Goal: Task Accomplishment & Management: Complete application form

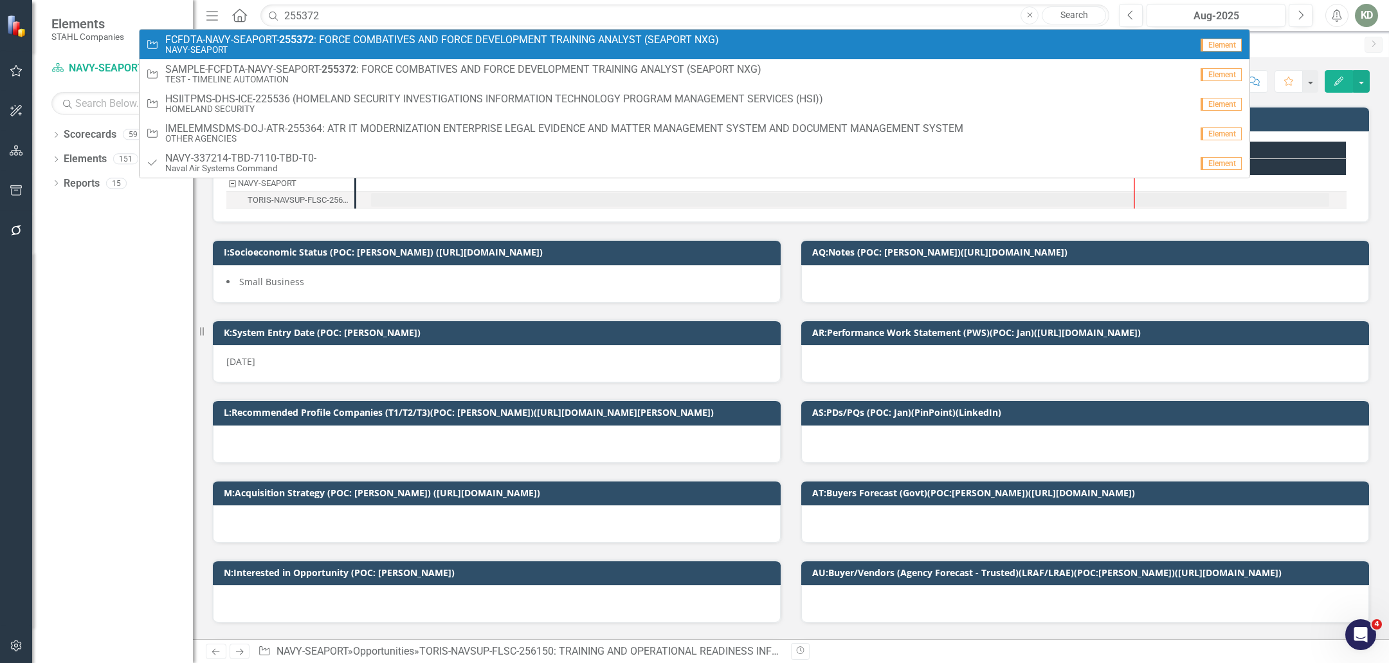
type input "255372"
click at [406, 36] on span "FCFDTA-NAVY-SEAPORT- 255372 : FORCE COMBATIVES AND FORCE DEVELOPMENT TRAINING A…" at bounding box center [442, 40] width 554 height 12
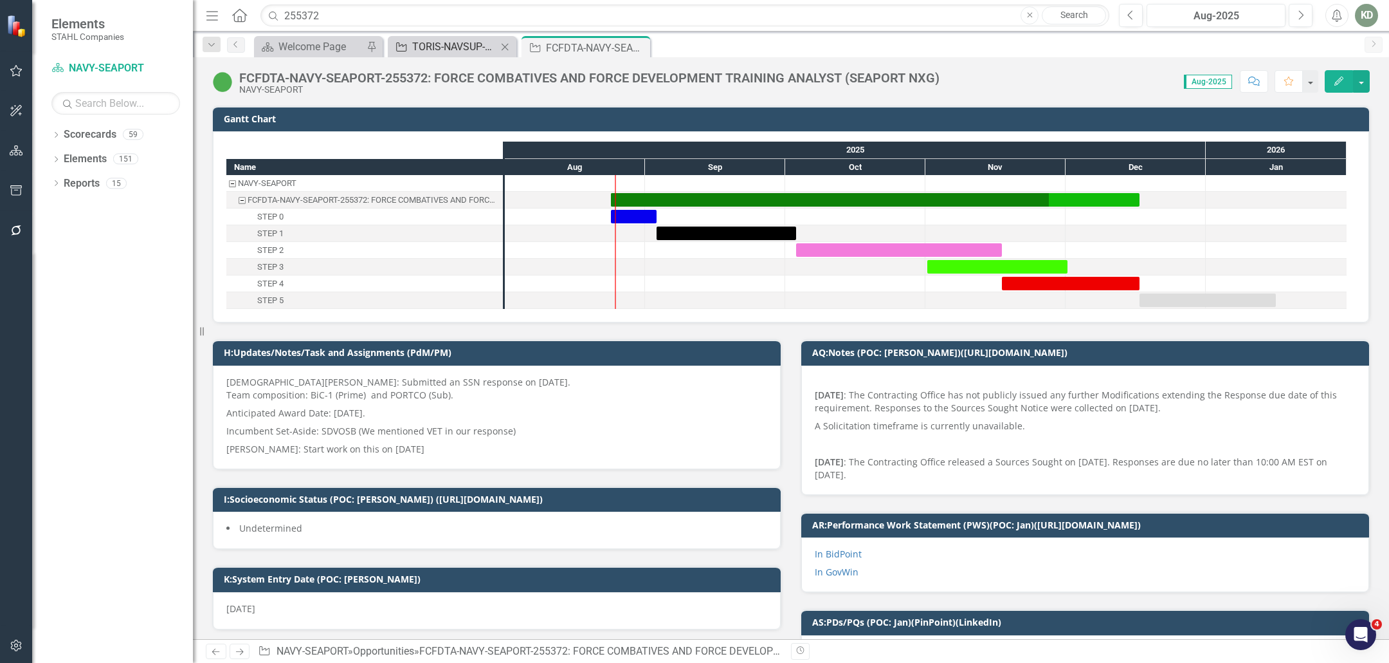
click at [461, 51] on div "TORIS-NAVSUP-FLSC-256150: TRAINING AND OPERATIONAL READINESS INFORMATION SERVIC…" at bounding box center [454, 47] width 85 height 16
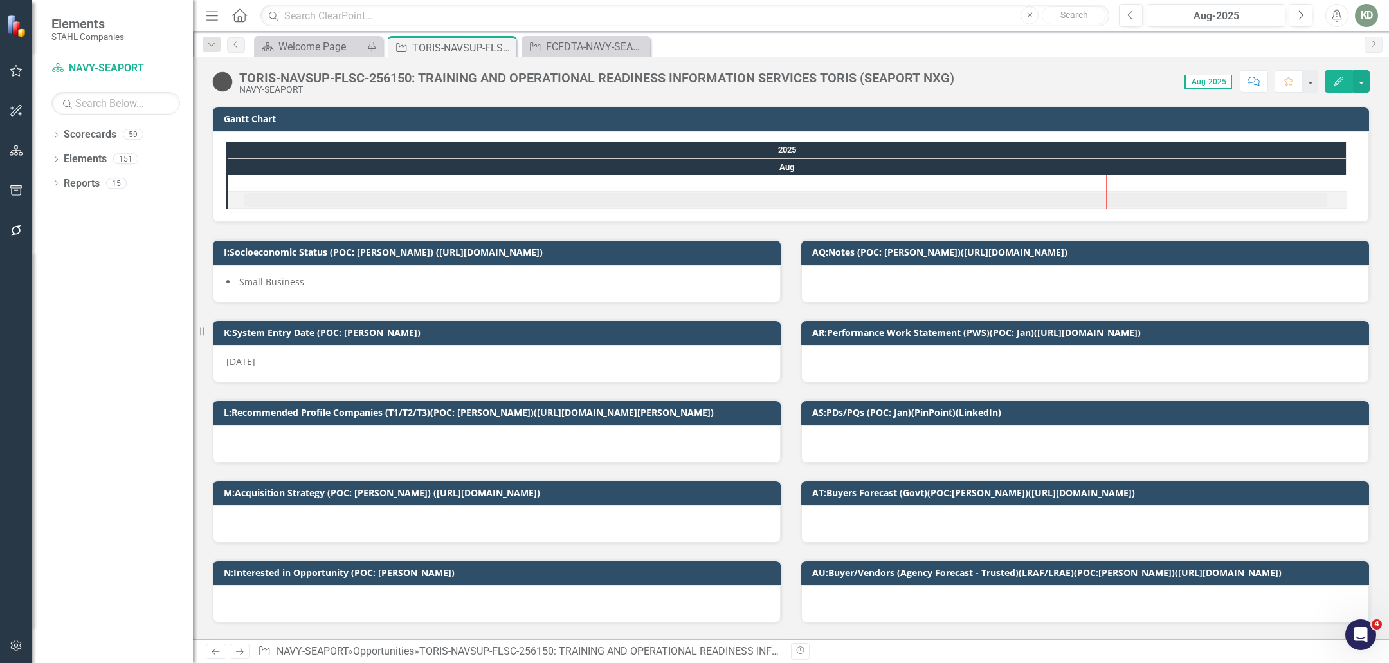
click at [416, 74] on div "TORIS-NAVSUP-FLSC-256150: TRAINING AND OPERATIONAL READINESS INFORMATION SERVIC…" at bounding box center [596, 78] width 715 height 14
click at [416, 73] on div "TORIS-NAVSUP-FLSC-256150: TRAINING AND OPERATIONAL READINESS INFORMATION SERVIC…" at bounding box center [596, 78] width 715 height 14
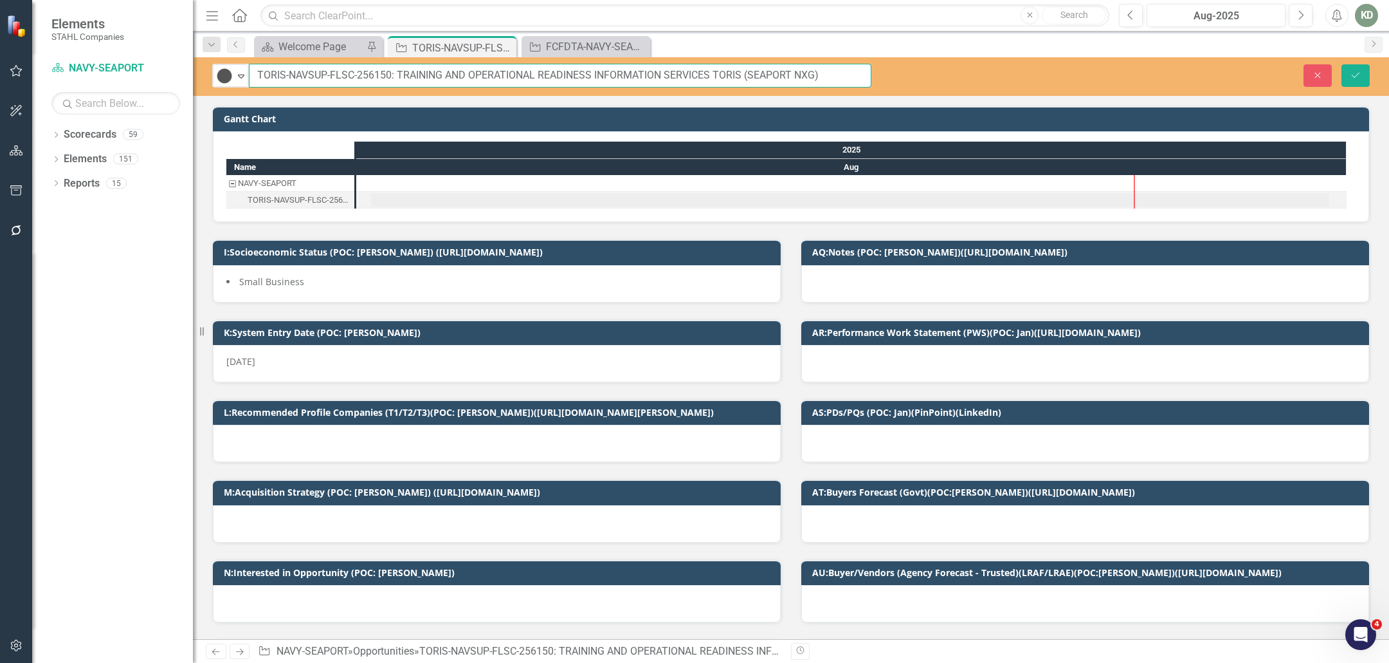
click at [413, 75] on input "TORIS-NAVSUP-FLSC-256150: TRAINING AND OPERATIONAL READINESS INFORMATION SERVIC…" at bounding box center [560, 76] width 623 height 24
click at [57, 160] on icon "Dropdown" at bounding box center [55, 160] width 9 height 7
click at [101, 205] on link "Opportunity Opportunities" at bounding box center [110, 208] width 80 height 15
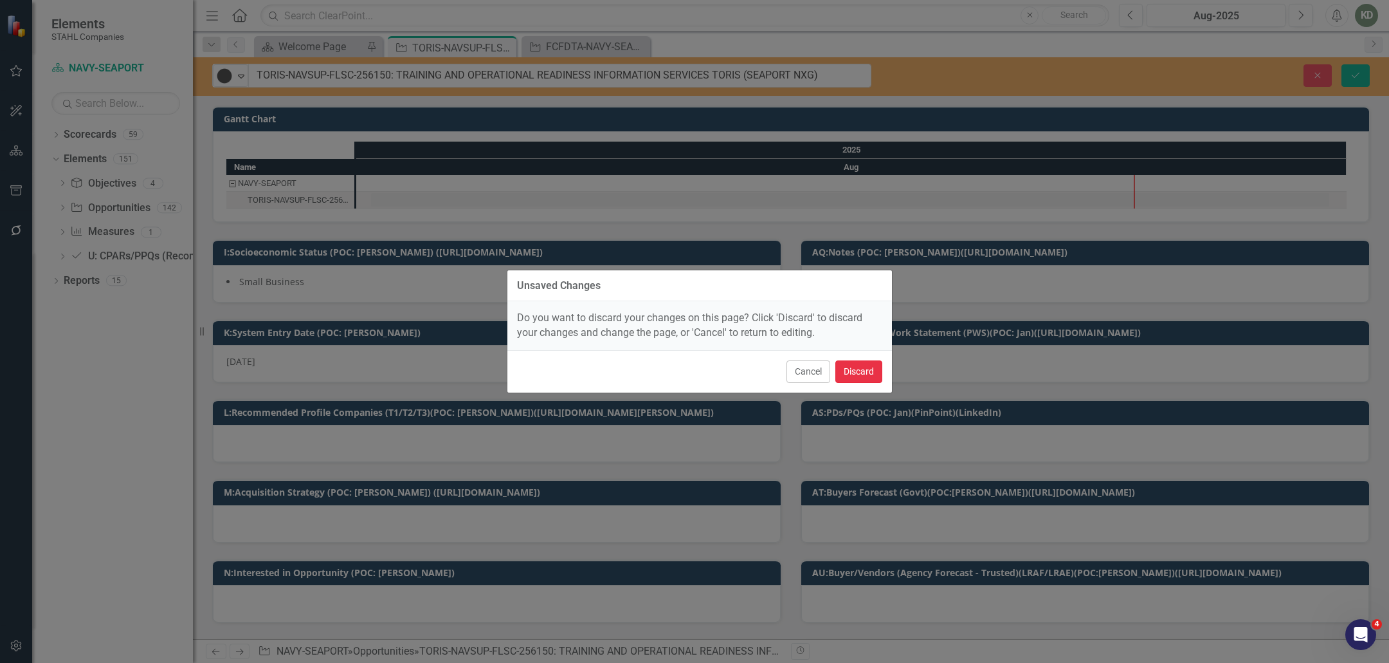
click at [853, 373] on button "Discard" at bounding box center [859, 371] width 47 height 23
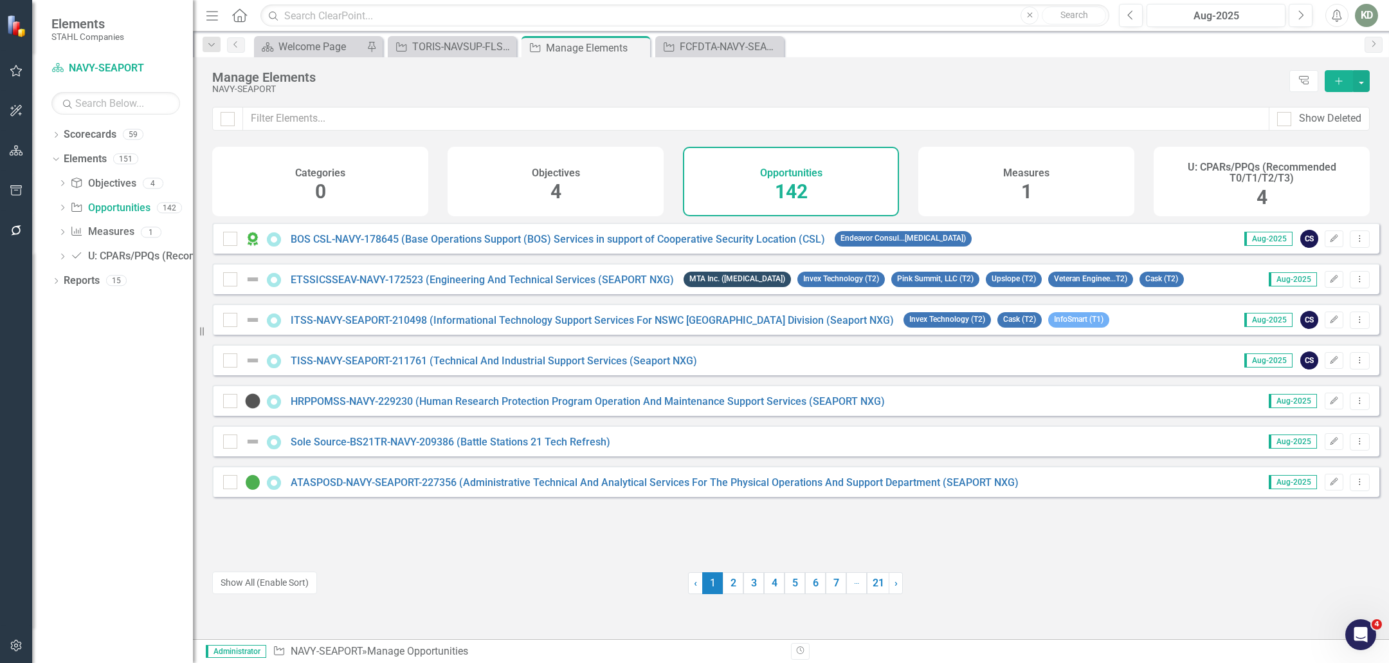
click at [1341, 89] on button "Add" at bounding box center [1339, 81] width 28 height 22
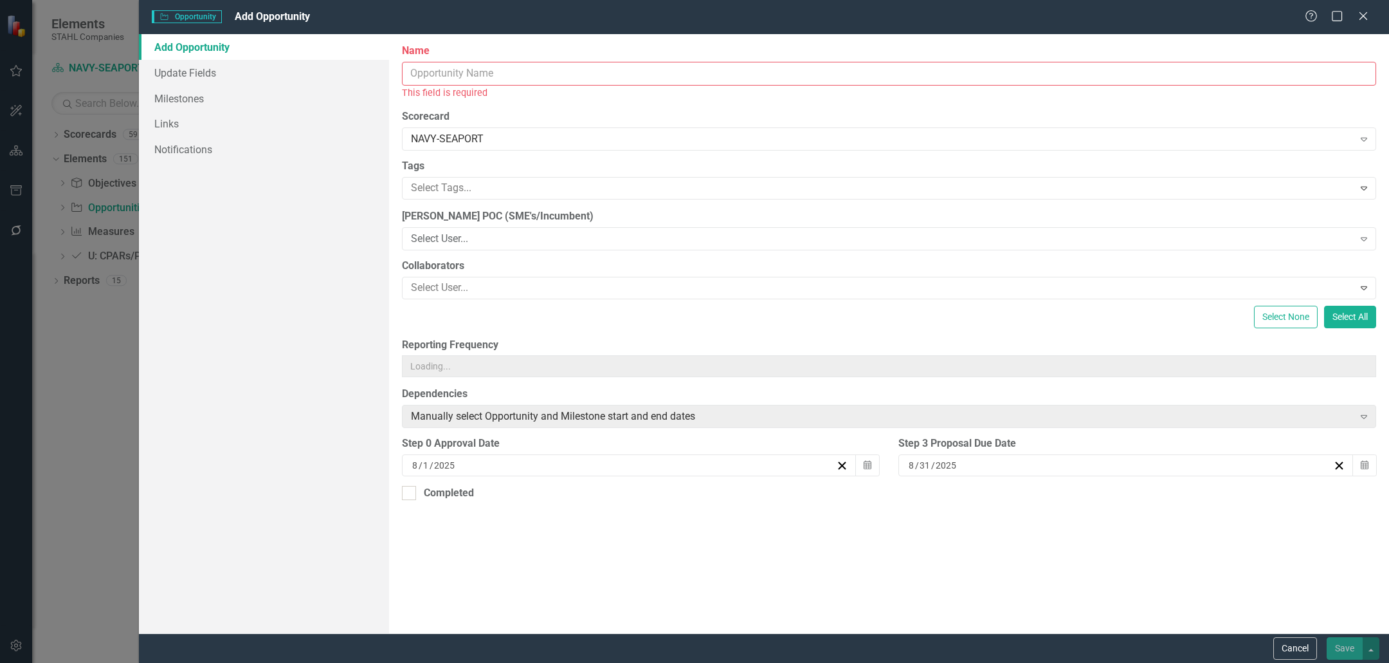
click at [727, 78] on input "Name" at bounding box center [889, 74] width 975 height 24
paste input "PMS 460 SUPPORT SERVICES (SEAPORT NXG)"
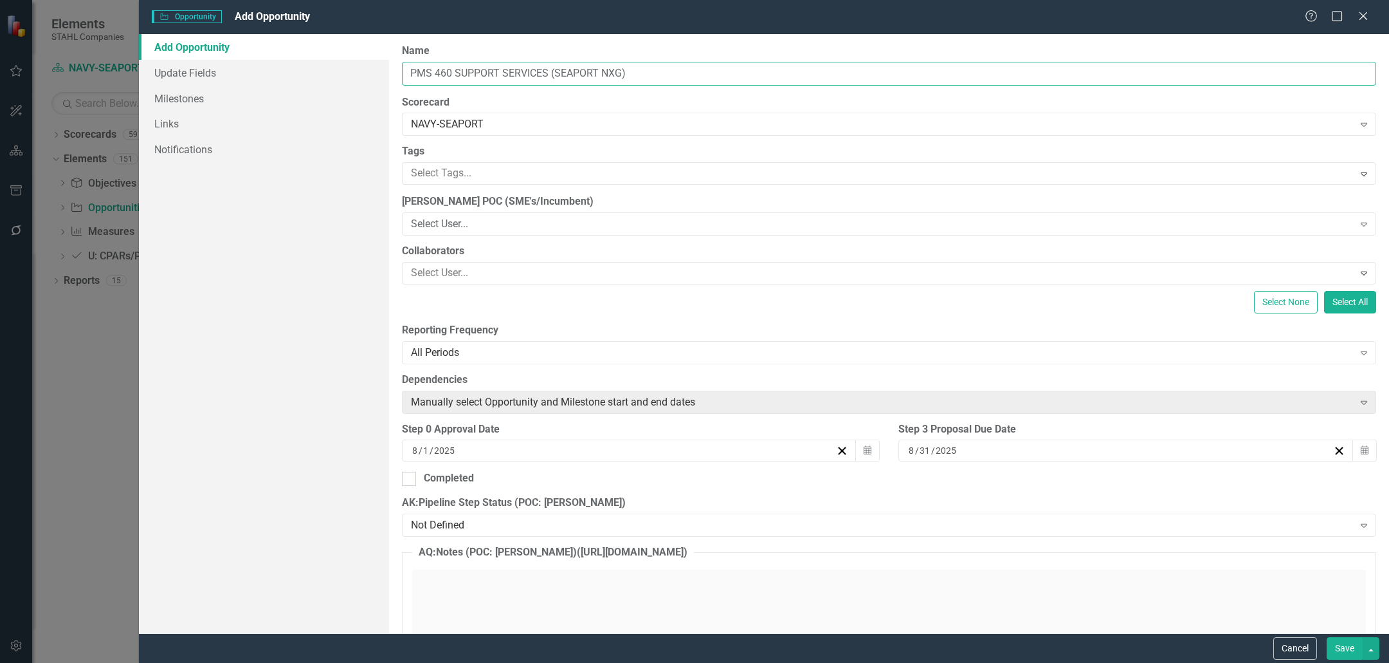
click at [409, 75] on input "PMS 460 SUPPORT SERVICES (SEAPORT NXG)" at bounding box center [889, 74] width 975 height 24
paste input "214065"
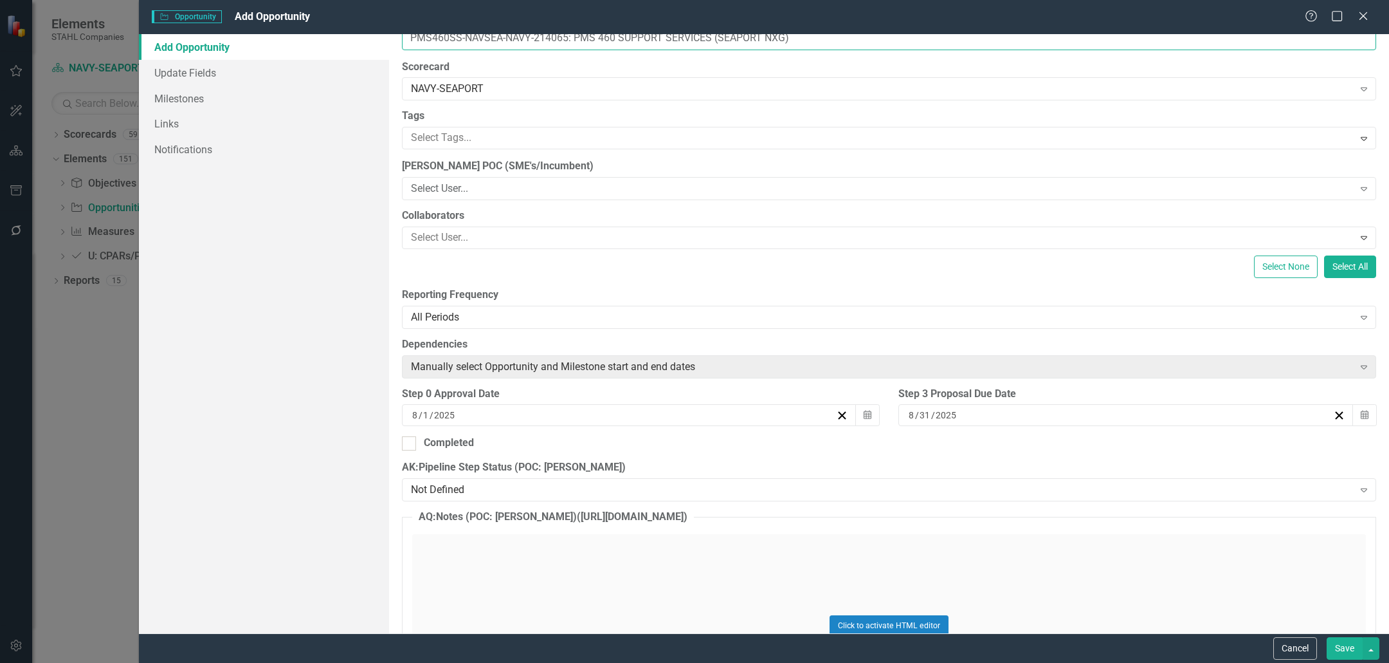
scroll to position [58, 0]
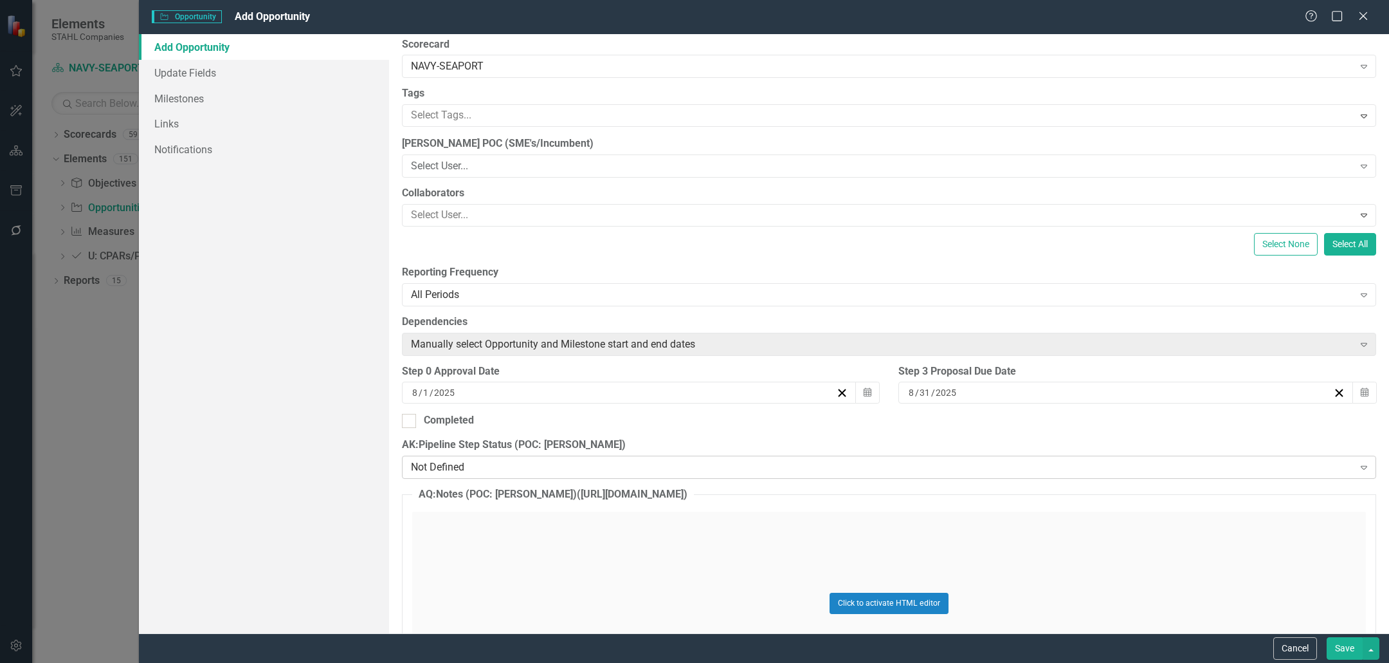
type input "PMS460SS-NAVSEA-NAVY-214065: PMS 460 SUPPORT SERVICES (SEAPORT NXG)"
click at [516, 464] on div "Not Defined" at bounding box center [882, 467] width 943 height 15
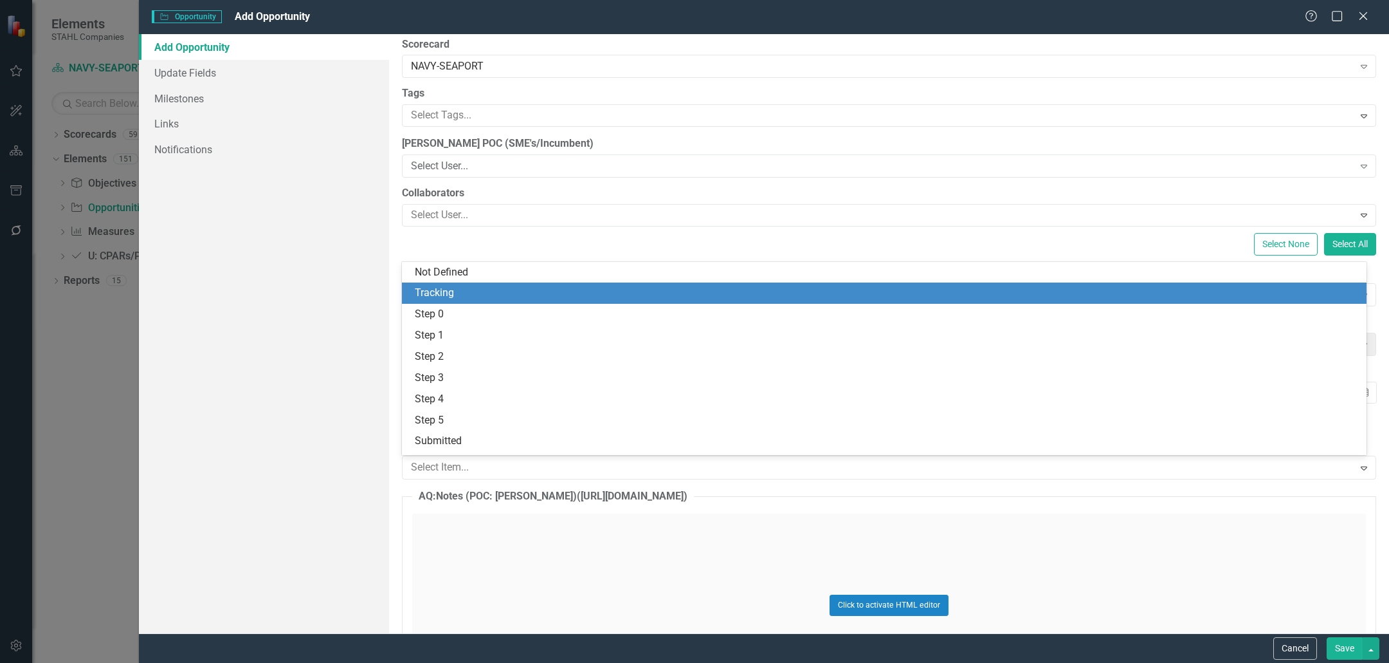
click at [495, 293] on div "Tracking" at bounding box center [887, 293] width 944 height 15
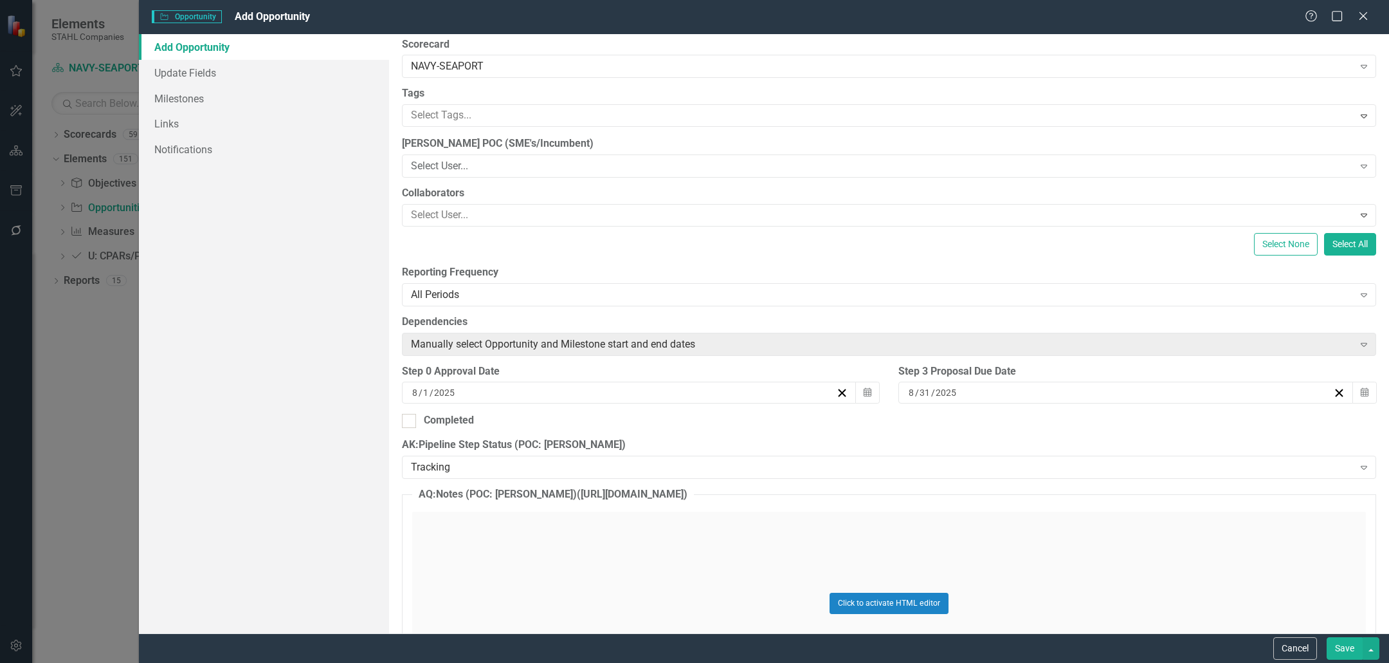
click at [1346, 650] on button "Save" at bounding box center [1345, 648] width 36 height 23
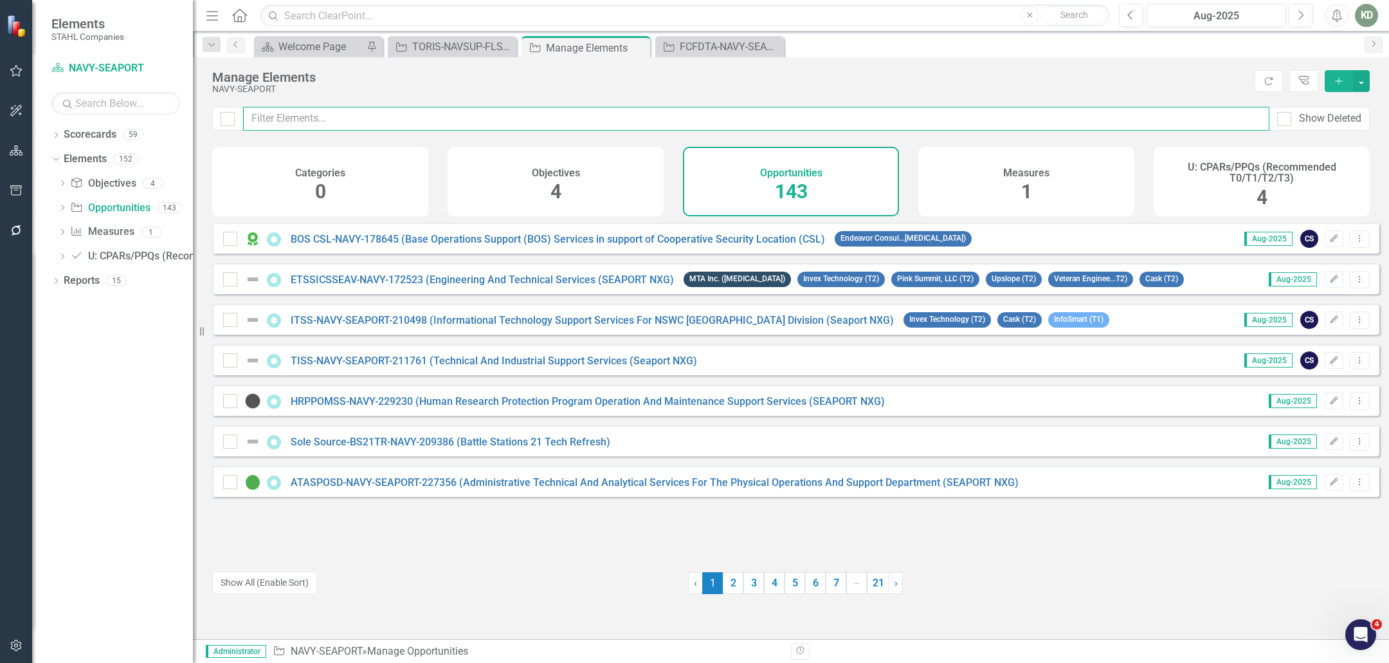
click at [513, 111] on input "text" at bounding box center [756, 119] width 1027 height 24
paste input "214065"
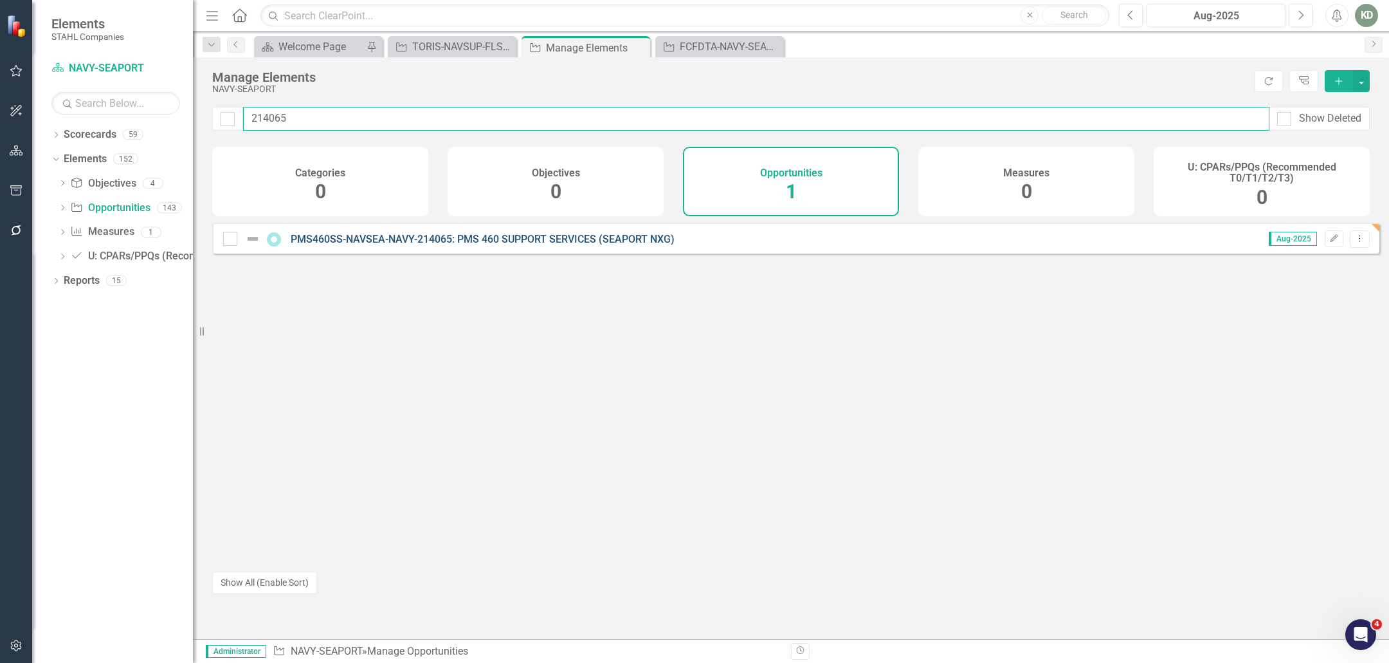
type input "214065"
click at [509, 245] on link "PMS460SS-NAVSEA-NAVY-214065: PMS 460 SUPPORT SERVICES (SEAPORT NXG)" at bounding box center [483, 239] width 384 height 12
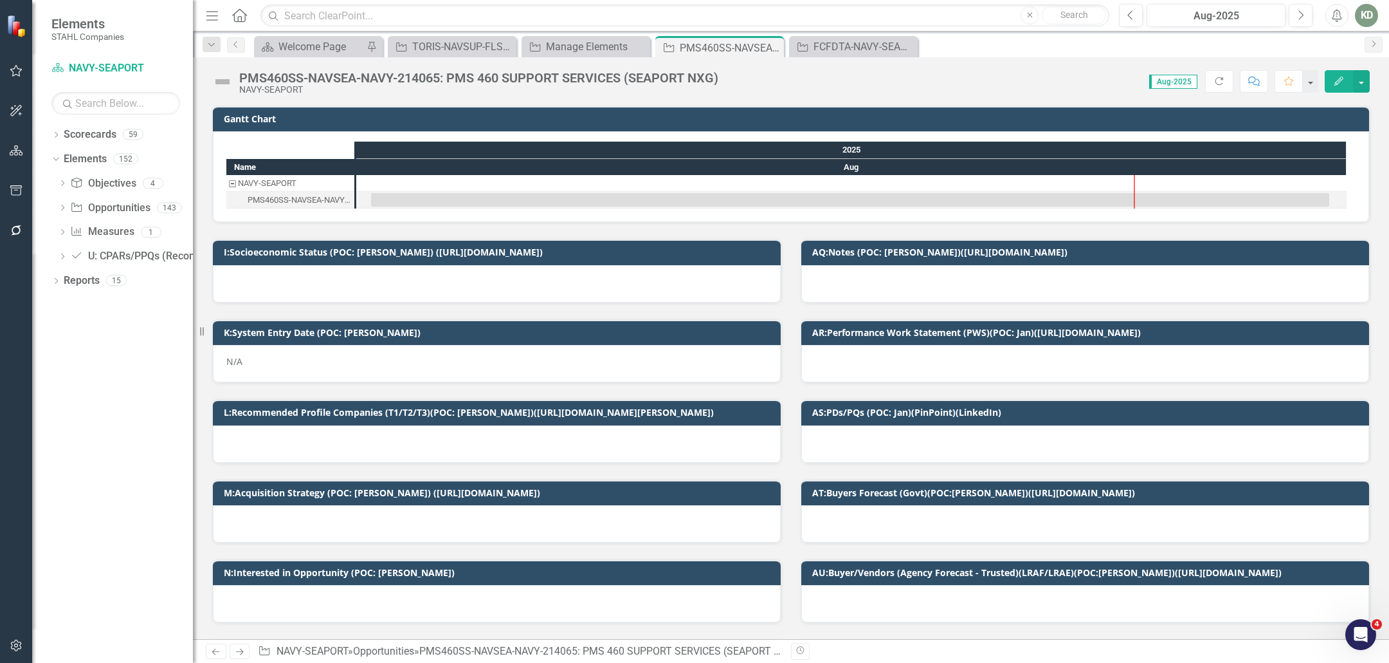
click at [225, 82] on img at bounding box center [222, 81] width 21 height 21
click at [226, 82] on img at bounding box center [222, 81] width 21 height 21
click at [226, 83] on img at bounding box center [222, 81] width 21 height 21
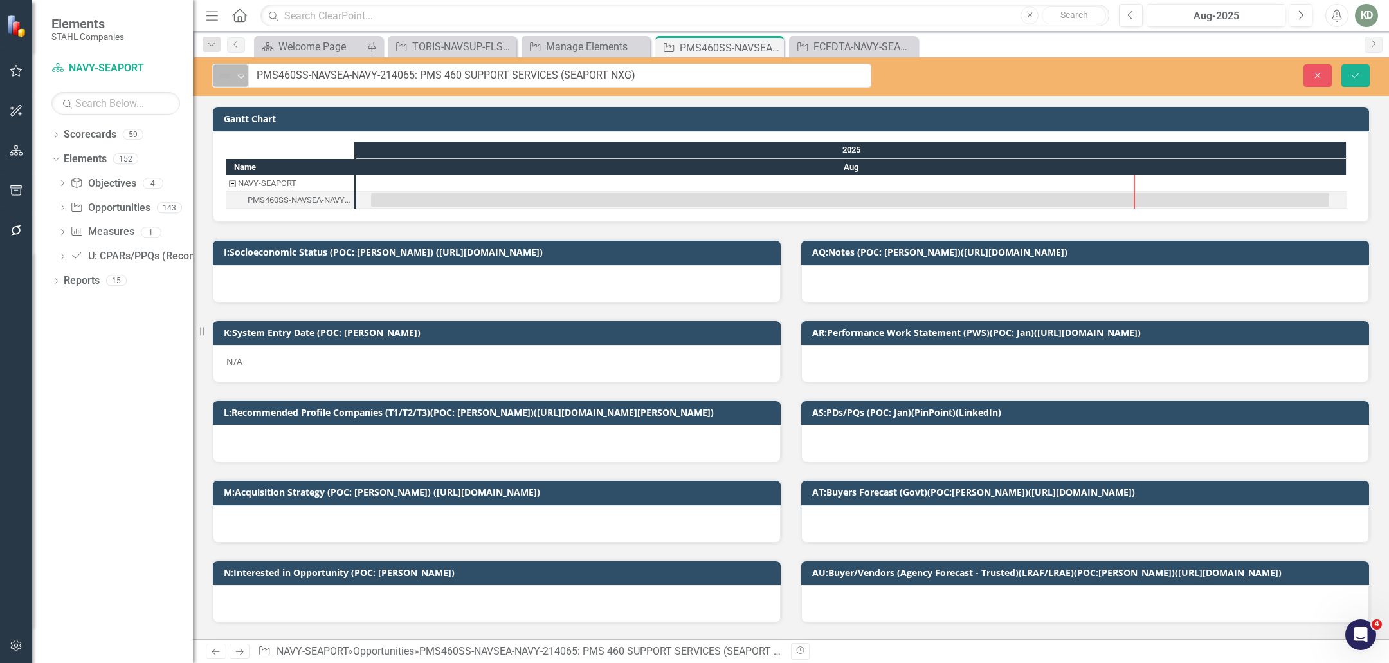
click at [225, 82] on img at bounding box center [224, 75] width 15 height 15
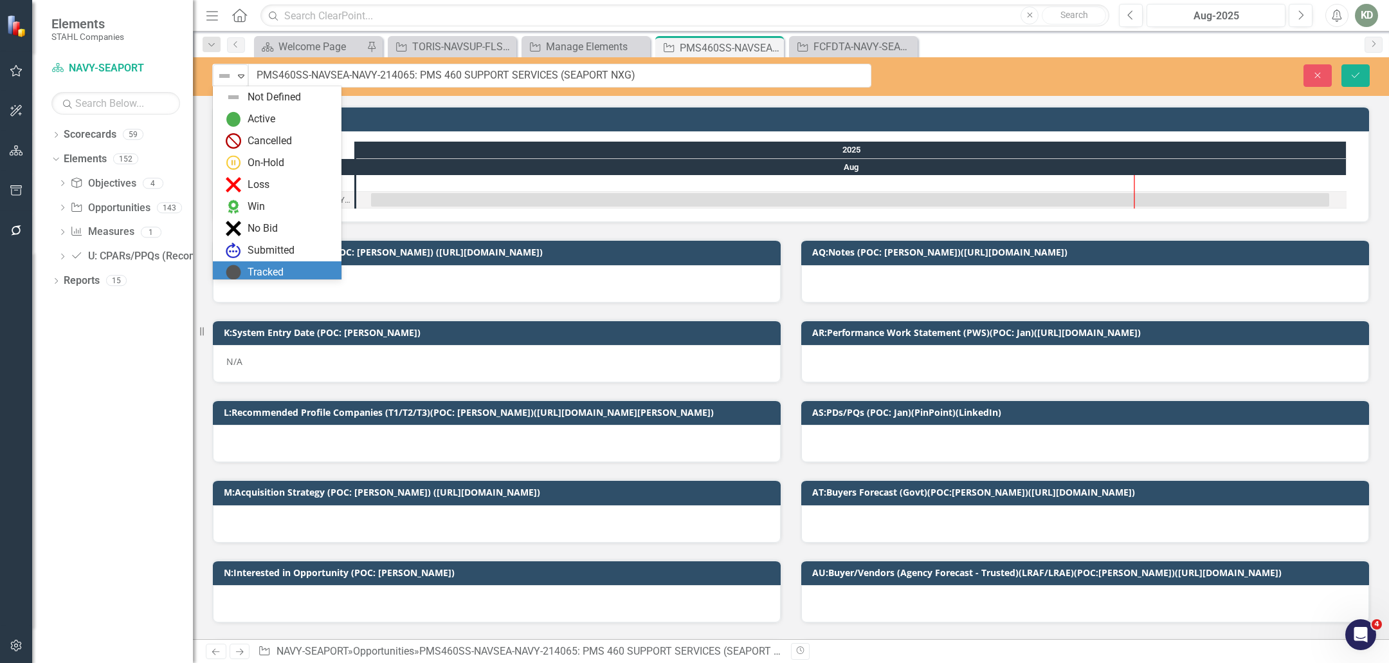
click at [275, 263] on div "Tracked" at bounding box center [277, 272] width 129 height 22
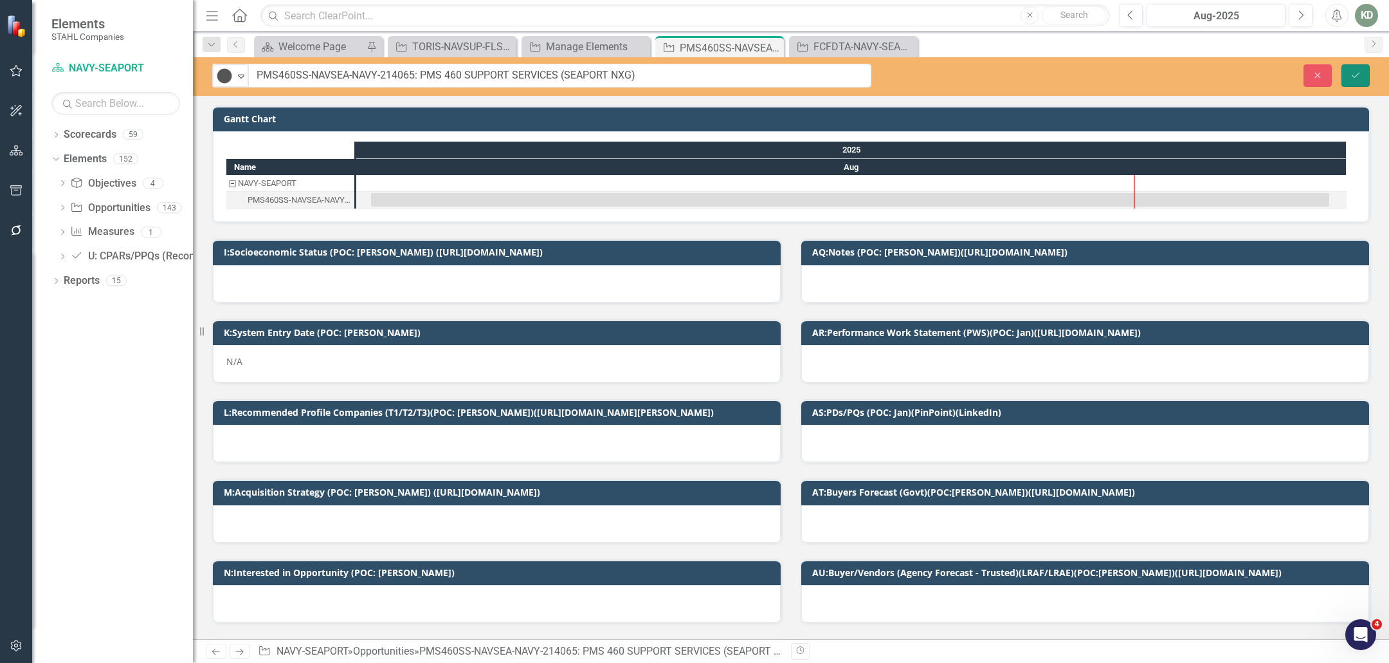
click at [1349, 86] on button "Save" at bounding box center [1356, 75] width 28 height 23
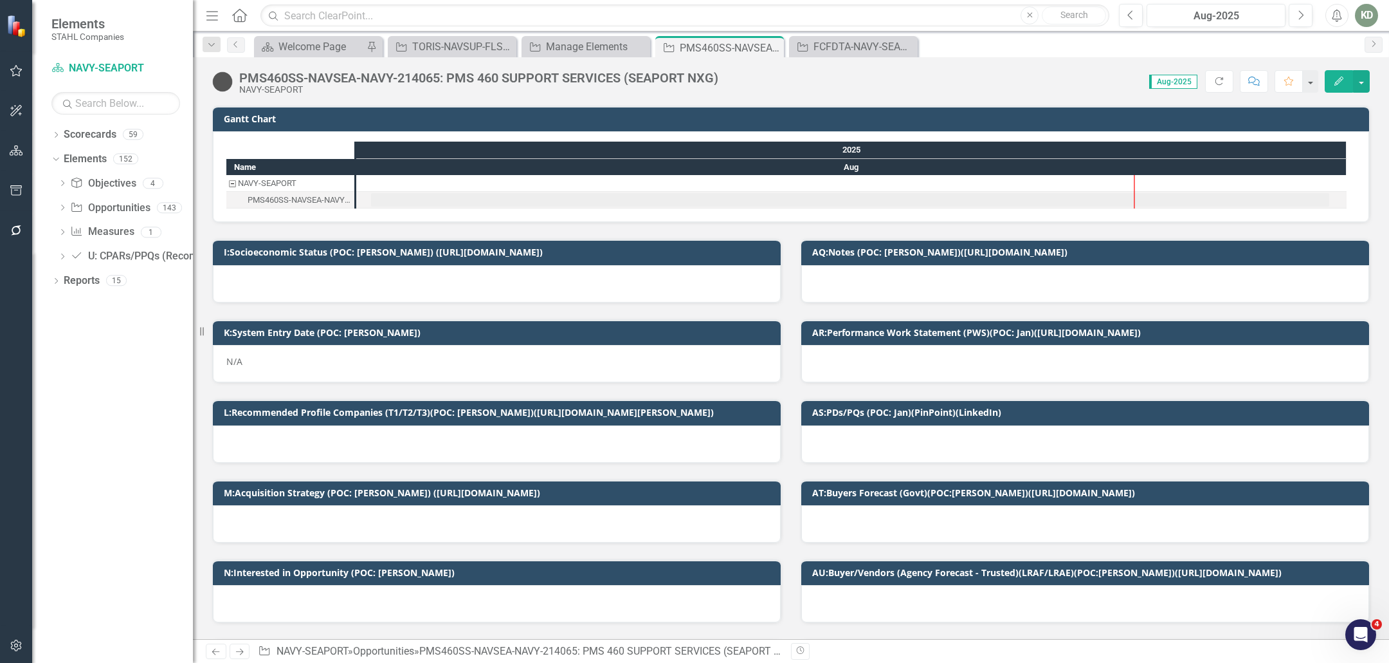
click at [429, 353] on div "N/A" at bounding box center [497, 363] width 568 height 37
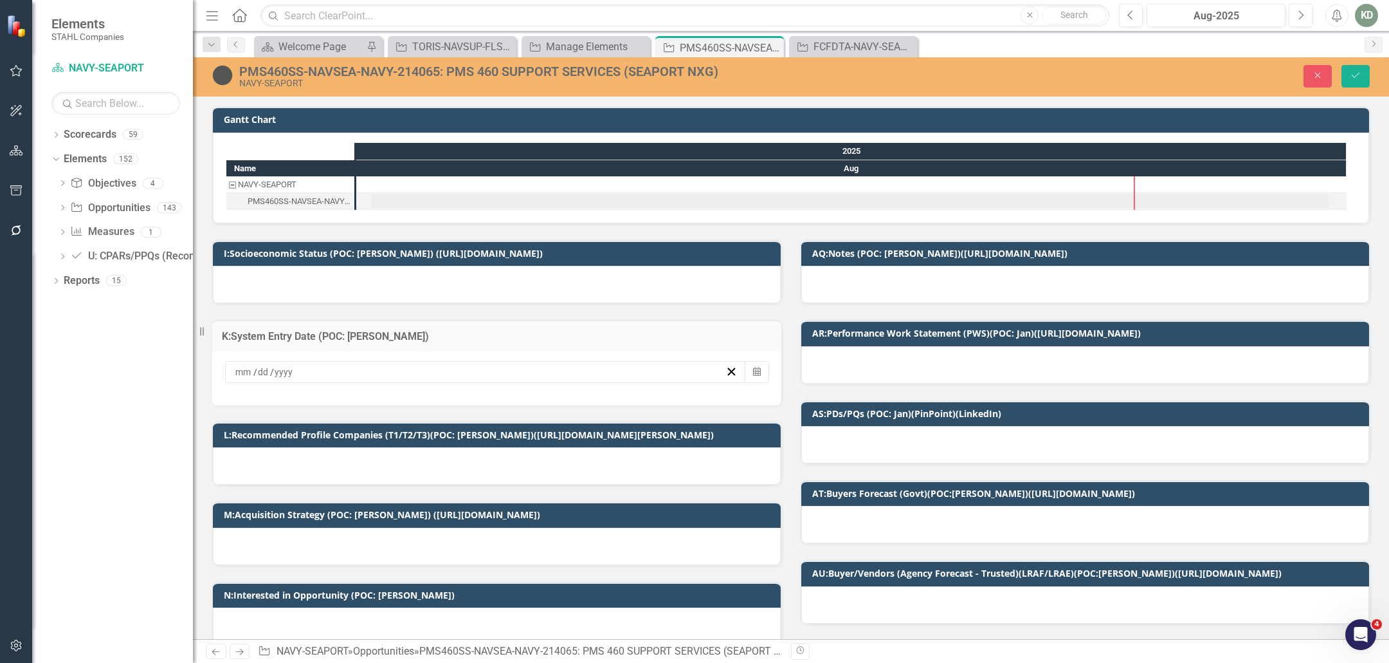
click at [398, 369] on div "/ /" at bounding box center [480, 371] width 492 height 13
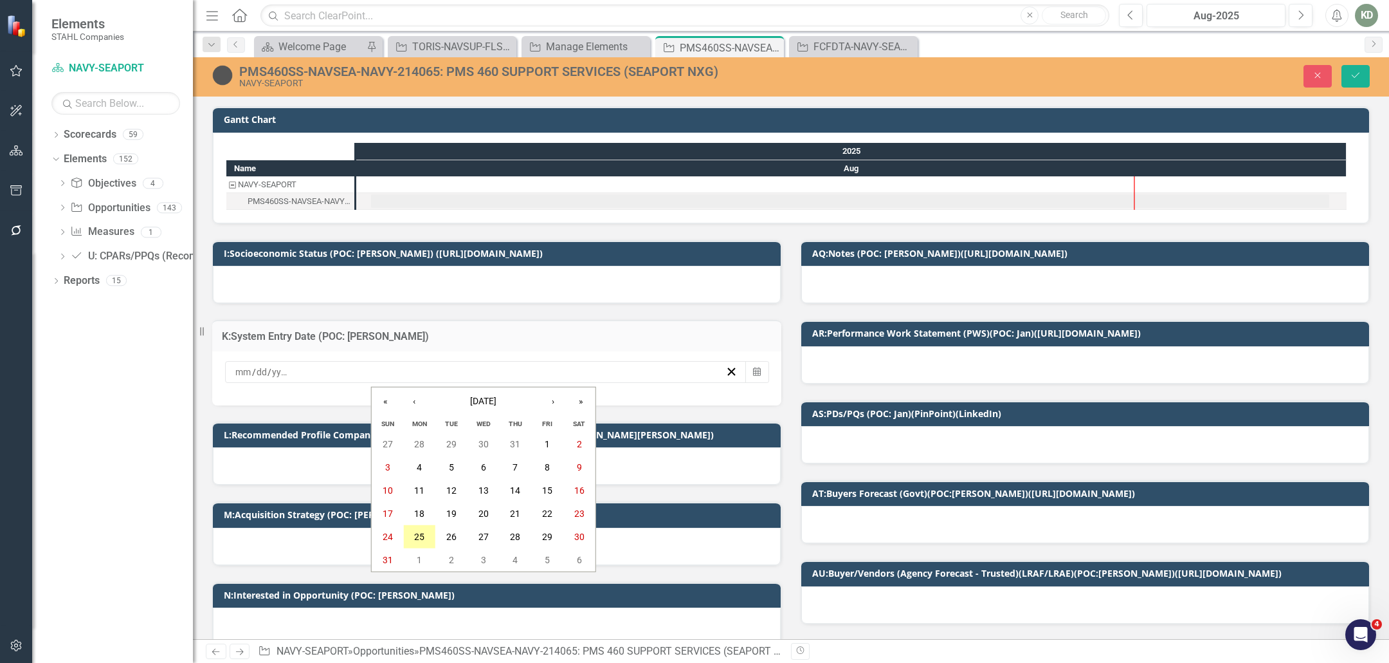
click at [419, 537] on abbr "25" at bounding box center [419, 536] width 10 height 10
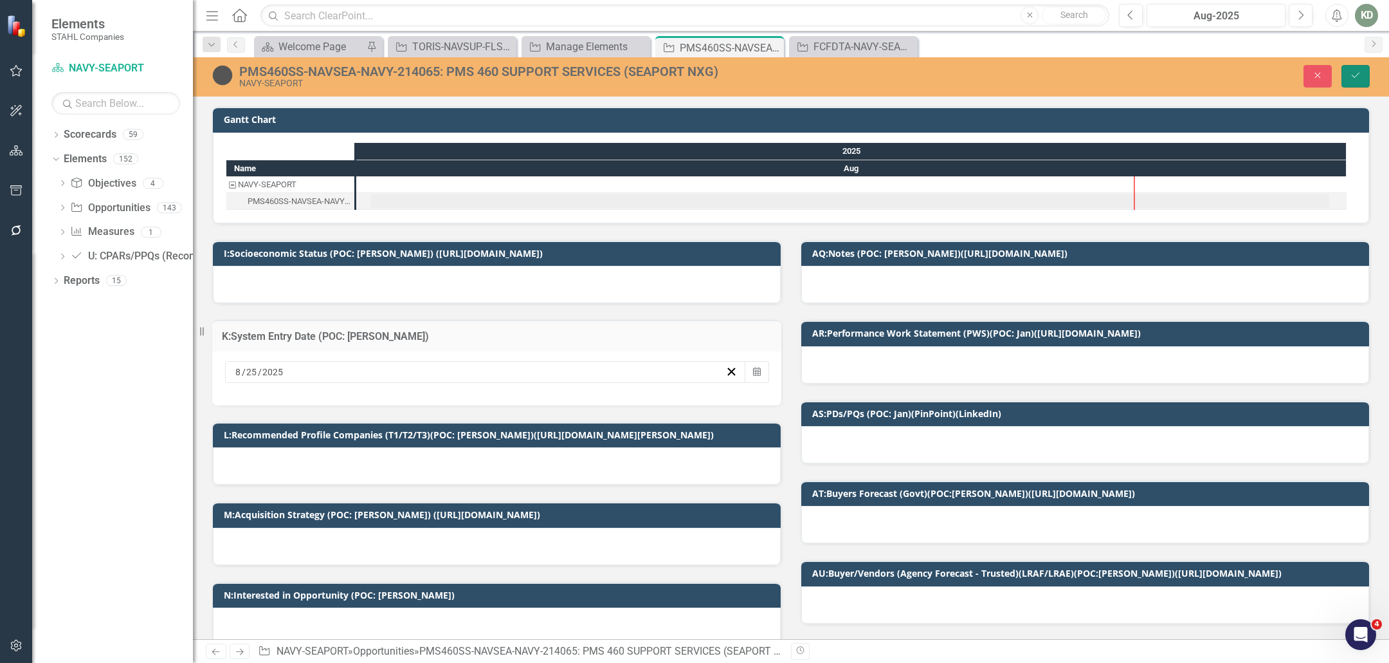
click at [1349, 76] on button "Save" at bounding box center [1356, 76] width 28 height 23
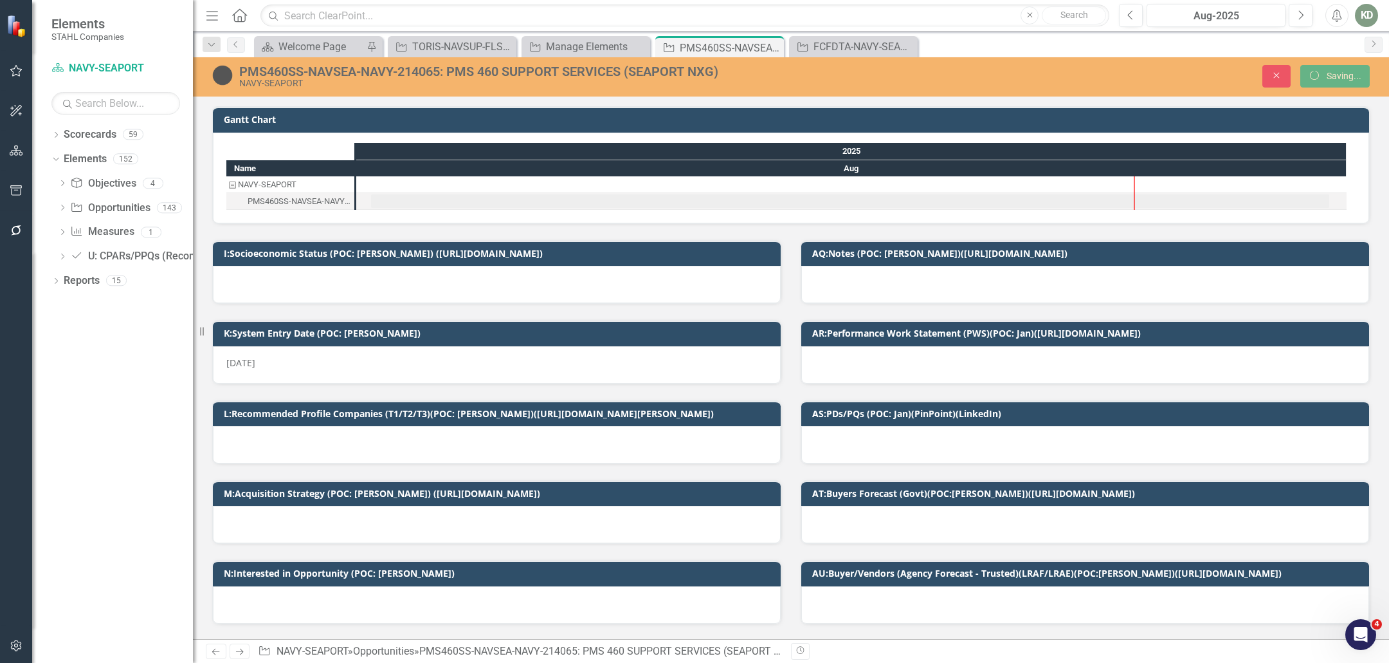
drag, startPoint x: 493, startPoint y: 262, endPoint x: 503, endPoint y: 269, distance: 12.0
click at [493, 262] on td "I:Socioeconomic Status (POC: [PERSON_NAME]) ([URL][DOMAIN_NAME])" at bounding box center [499, 254] width 551 height 19
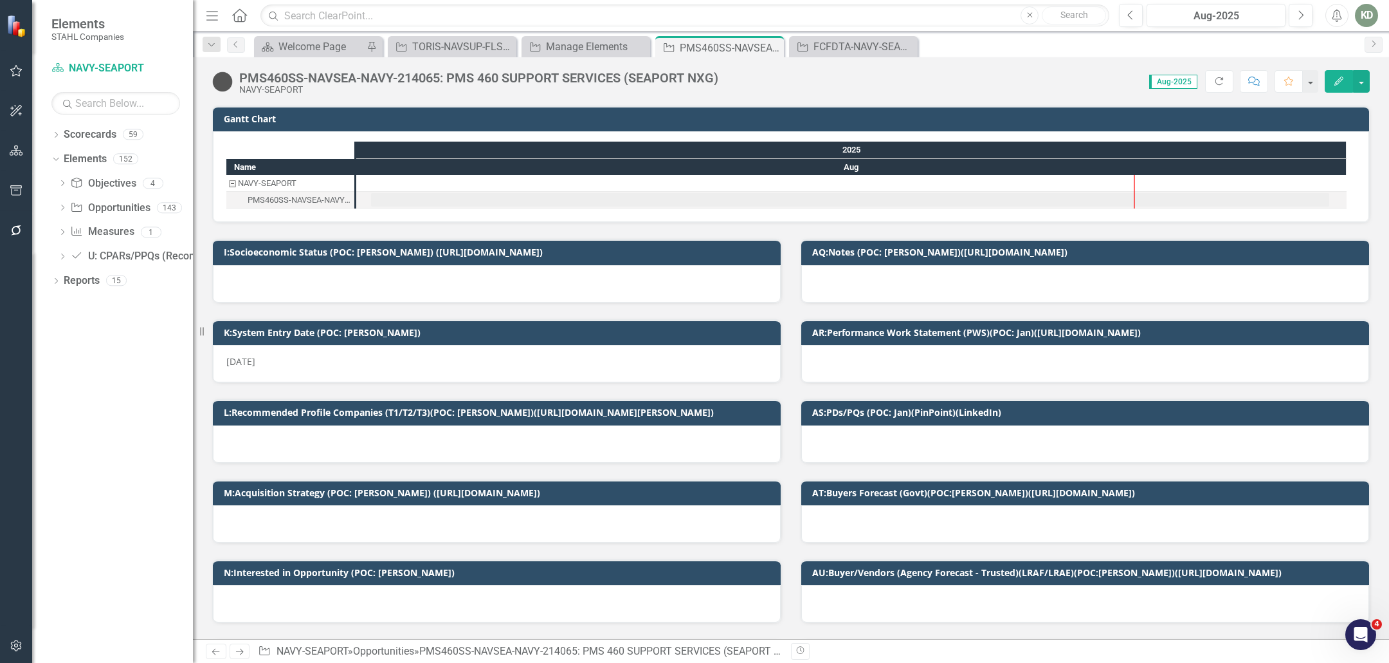
click at [503, 270] on div at bounding box center [497, 283] width 568 height 37
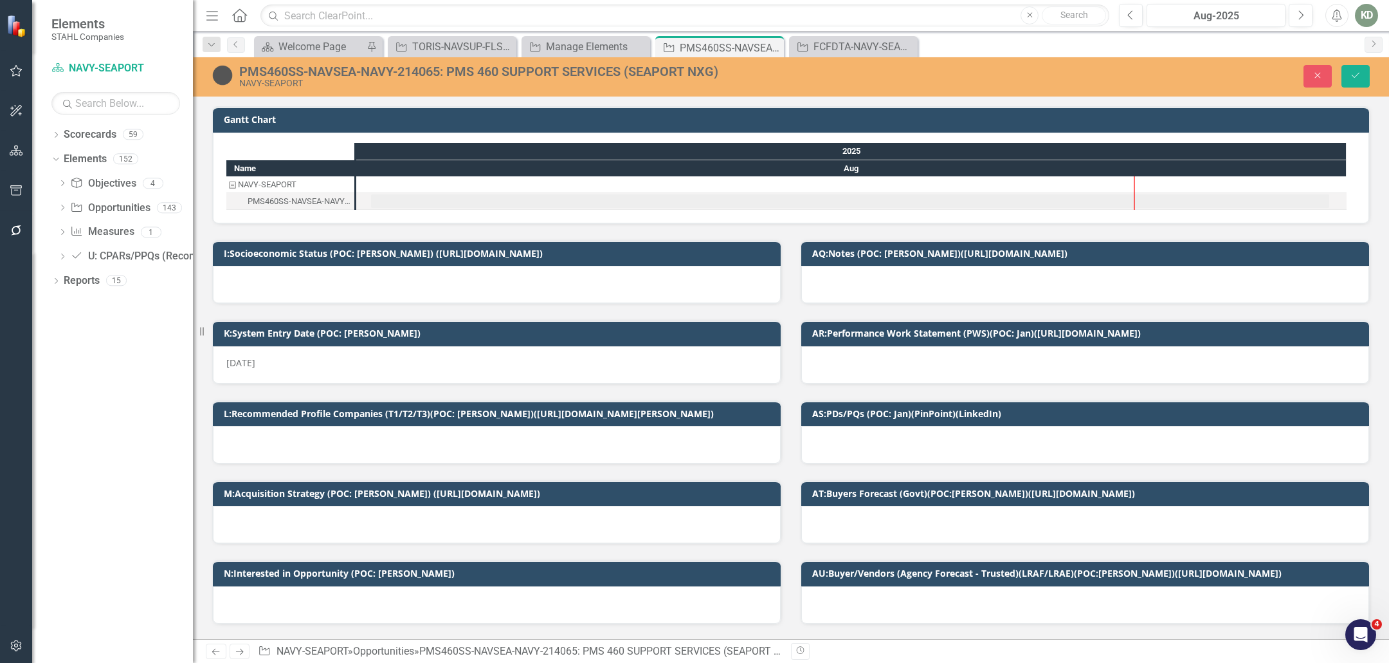
click at [502, 284] on div at bounding box center [497, 284] width 568 height 37
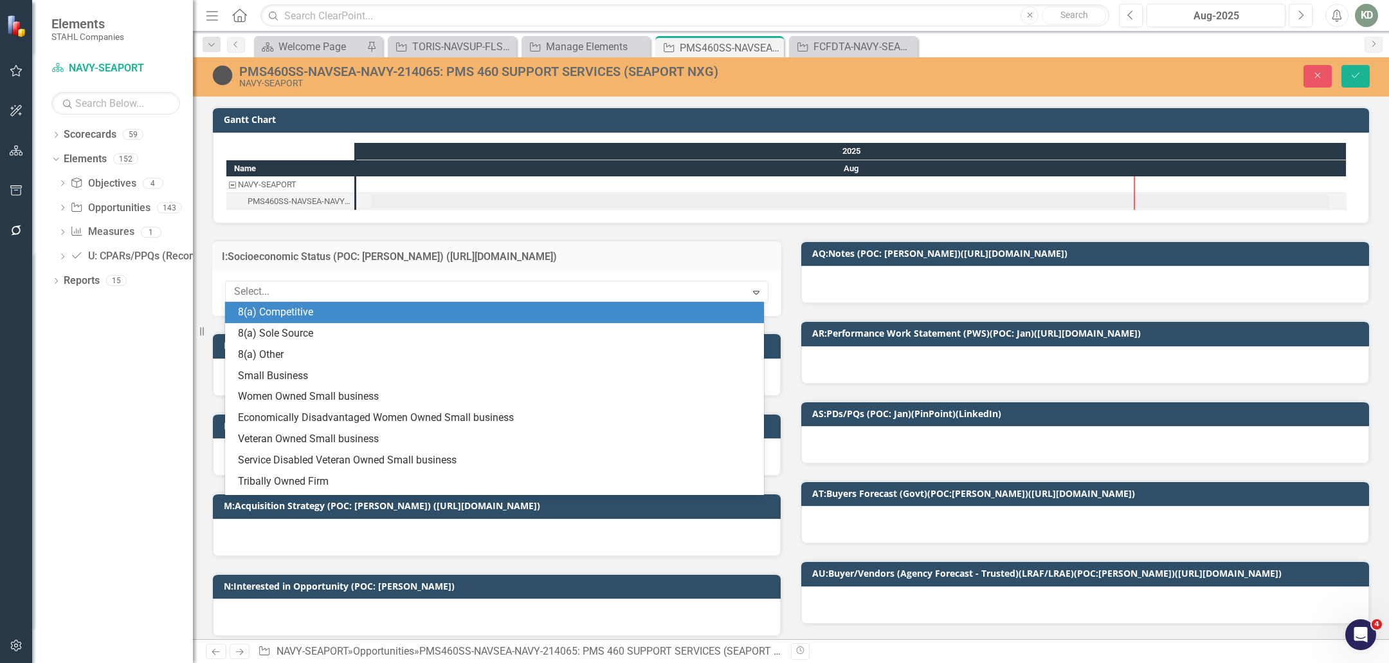
click at [502, 284] on div at bounding box center [487, 291] width 517 height 17
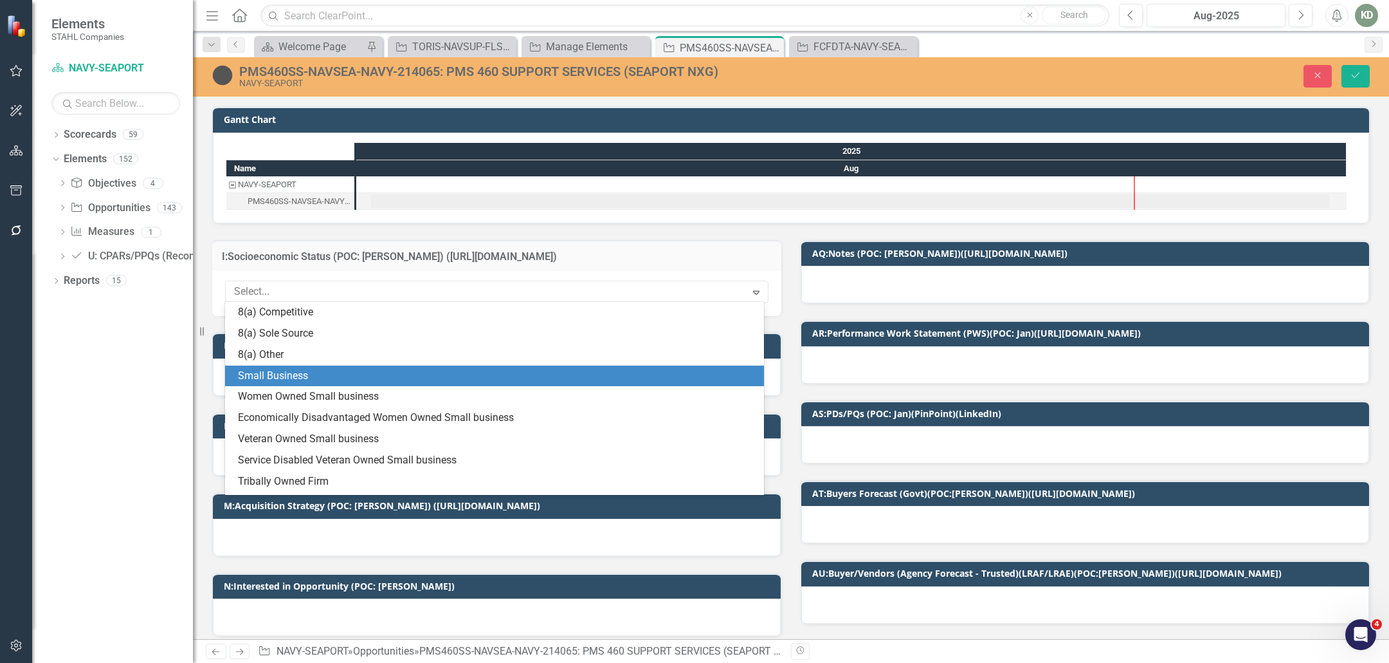
click at [412, 380] on div "Small Business" at bounding box center [497, 376] width 518 height 15
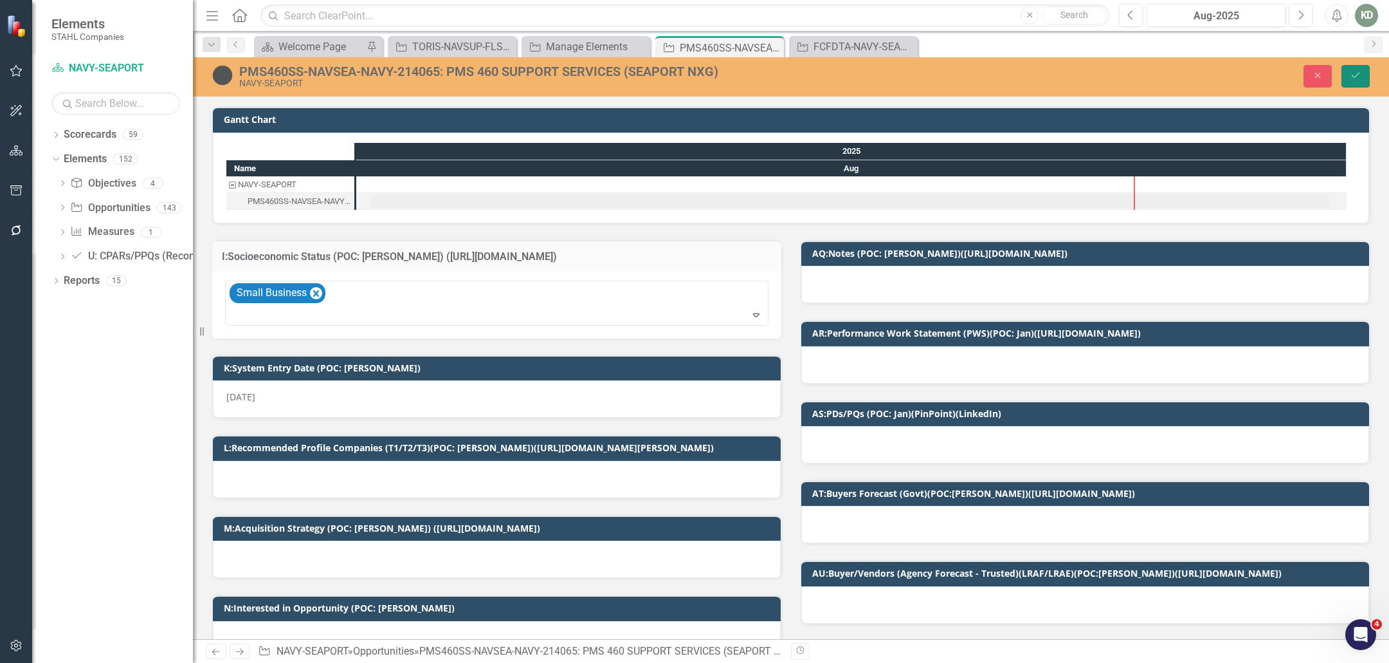
click at [1353, 84] on button "Save" at bounding box center [1356, 76] width 28 height 23
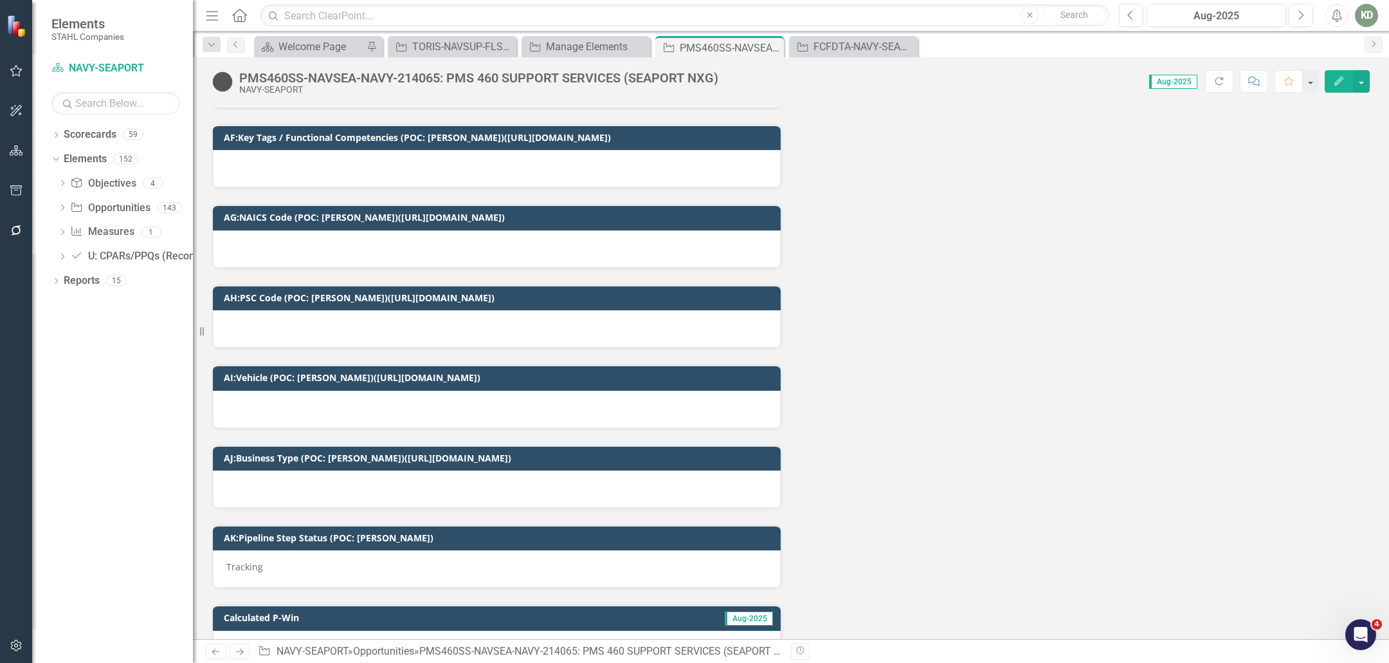
scroll to position [2432, 0]
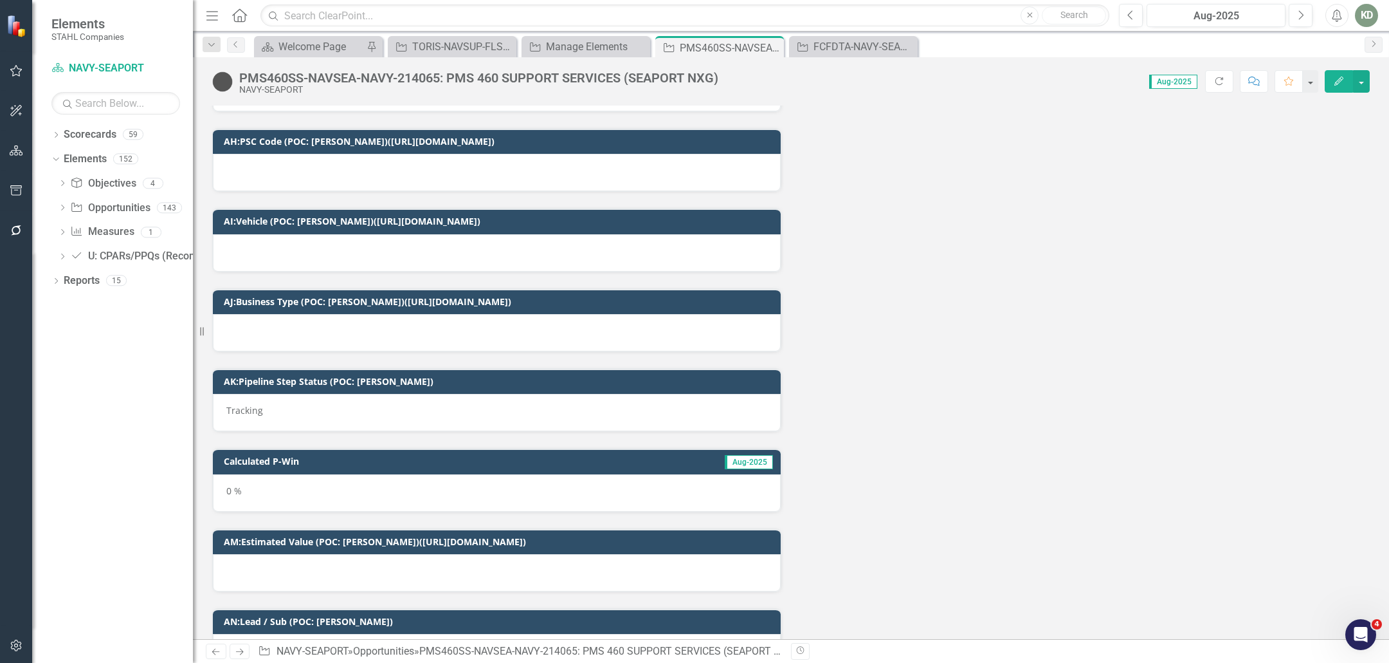
click at [520, 234] on div at bounding box center [497, 252] width 568 height 37
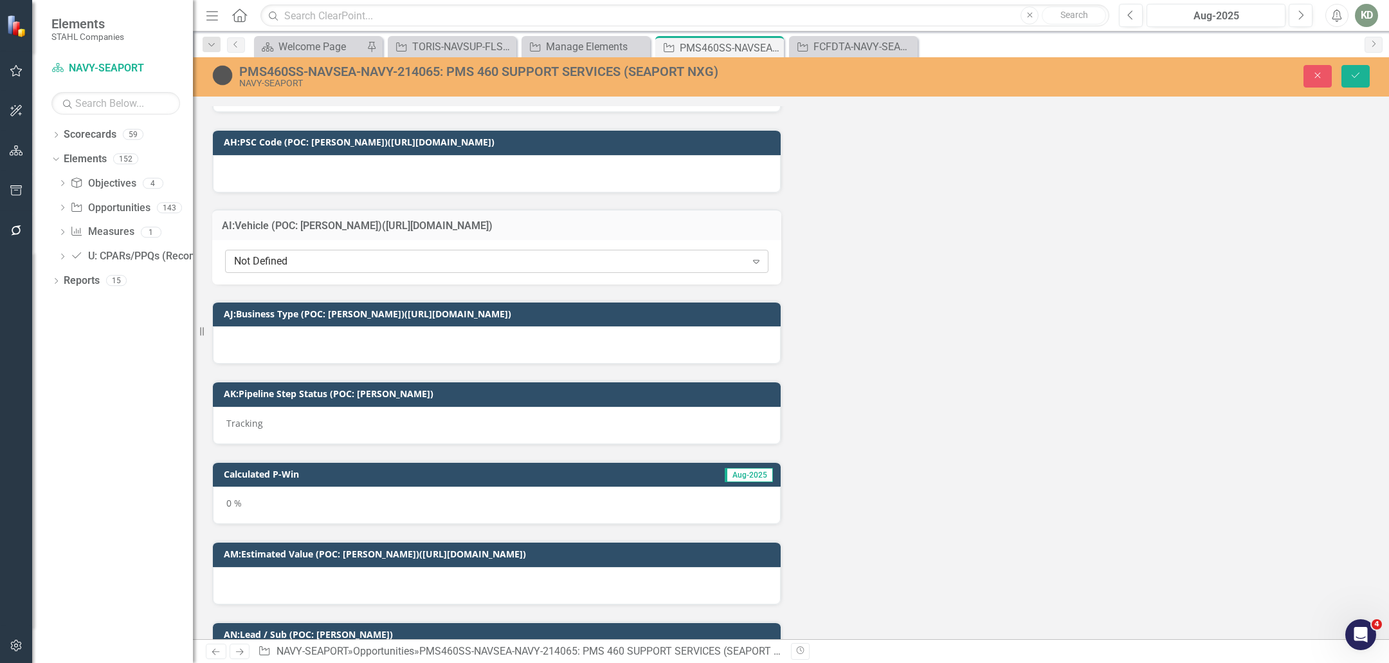
click at [520, 250] on div "Not Defined Expand" at bounding box center [497, 261] width 544 height 23
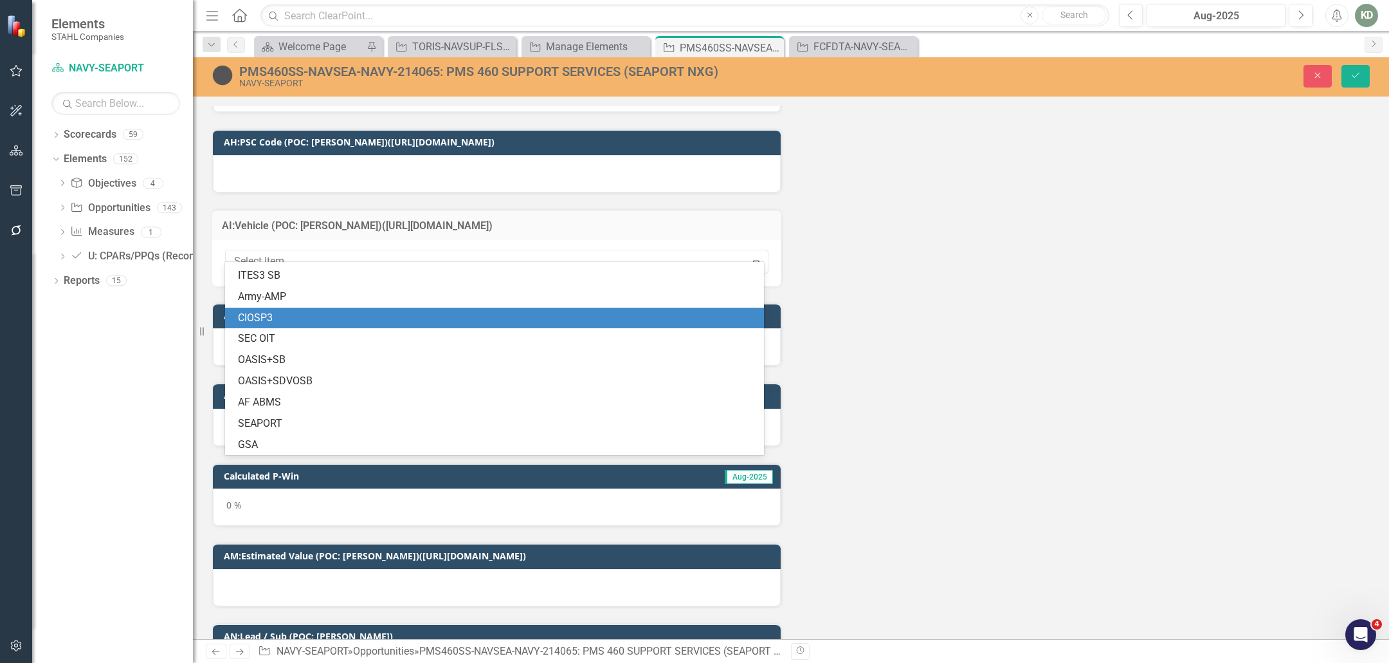
scroll to position [124, 0]
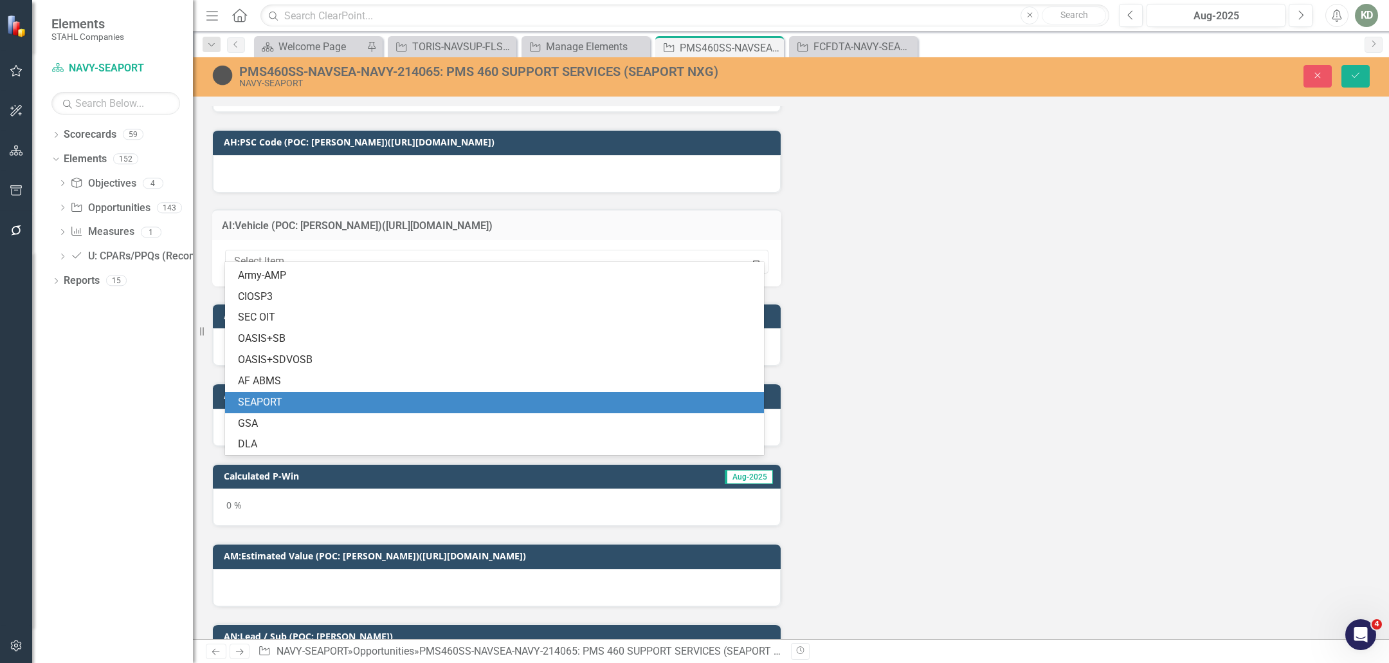
click at [358, 405] on div "SEAPORT" at bounding box center [497, 402] width 518 height 15
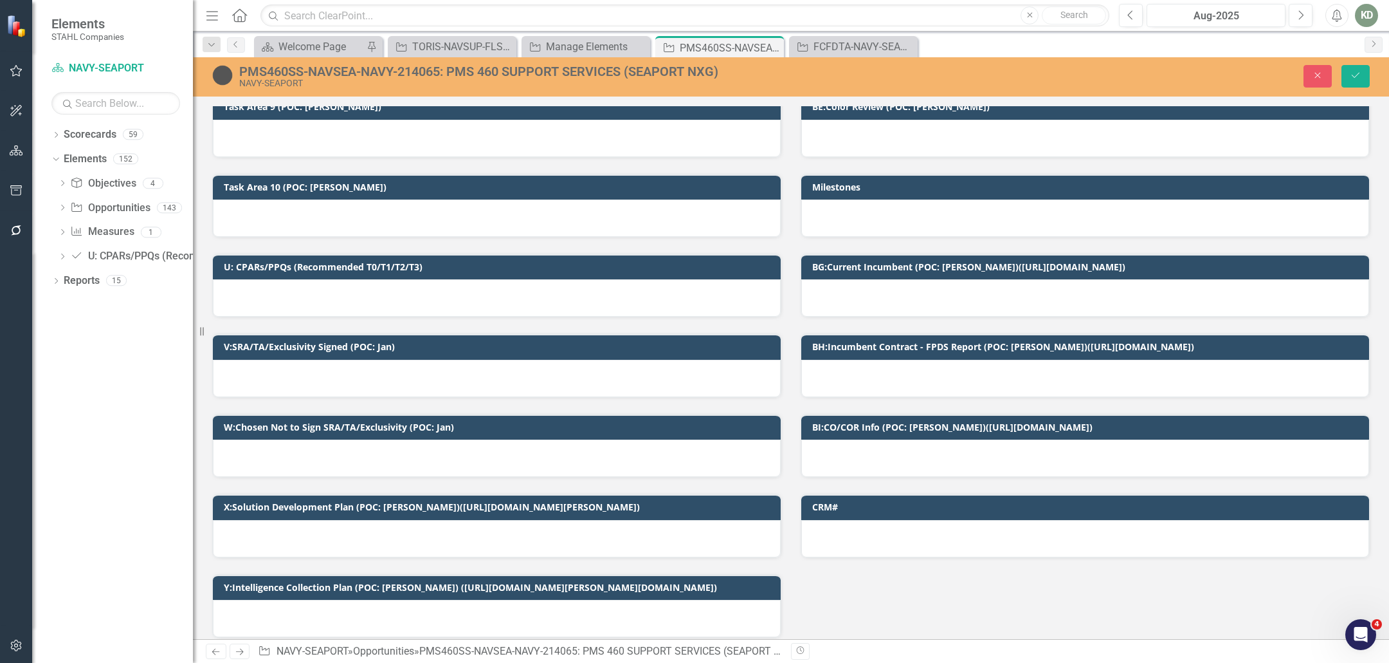
scroll to position [1070, 0]
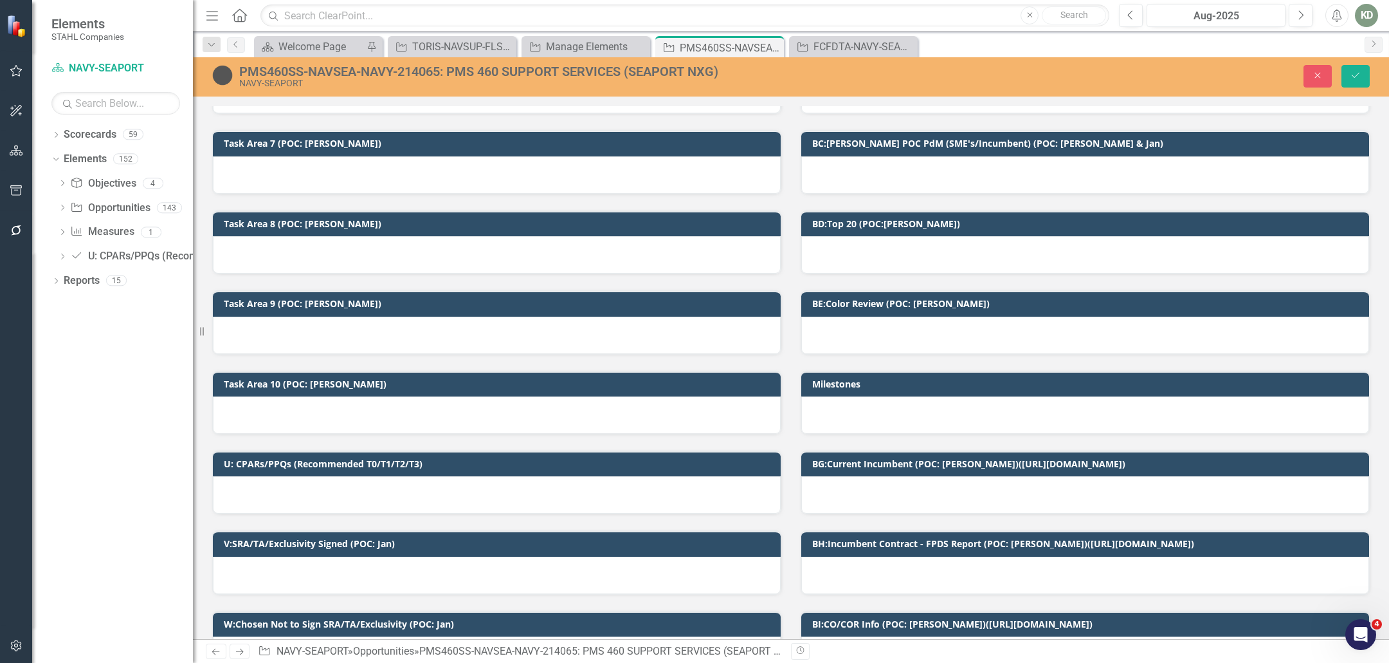
click at [929, 248] on div at bounding box center [1086, 254] width 568 height 37
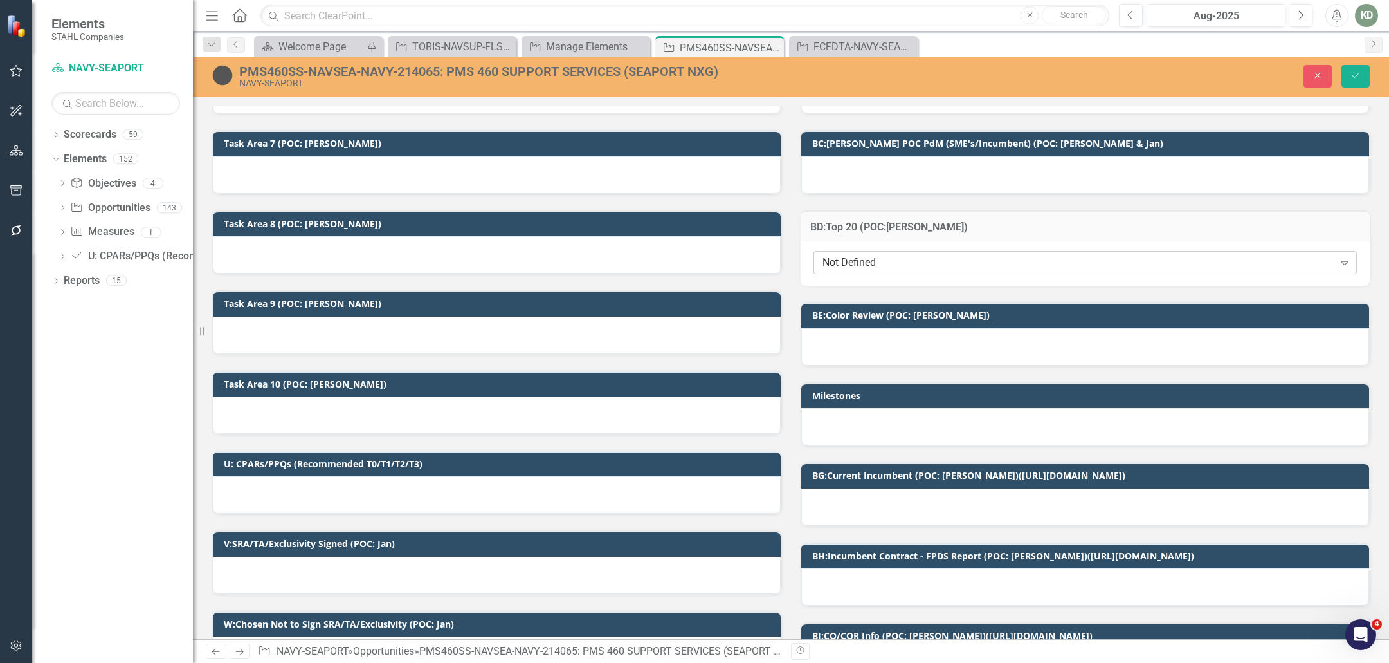
click at [930, 255] on div "Not Defined" at bounding box center [1079, 262] width 512 height 15
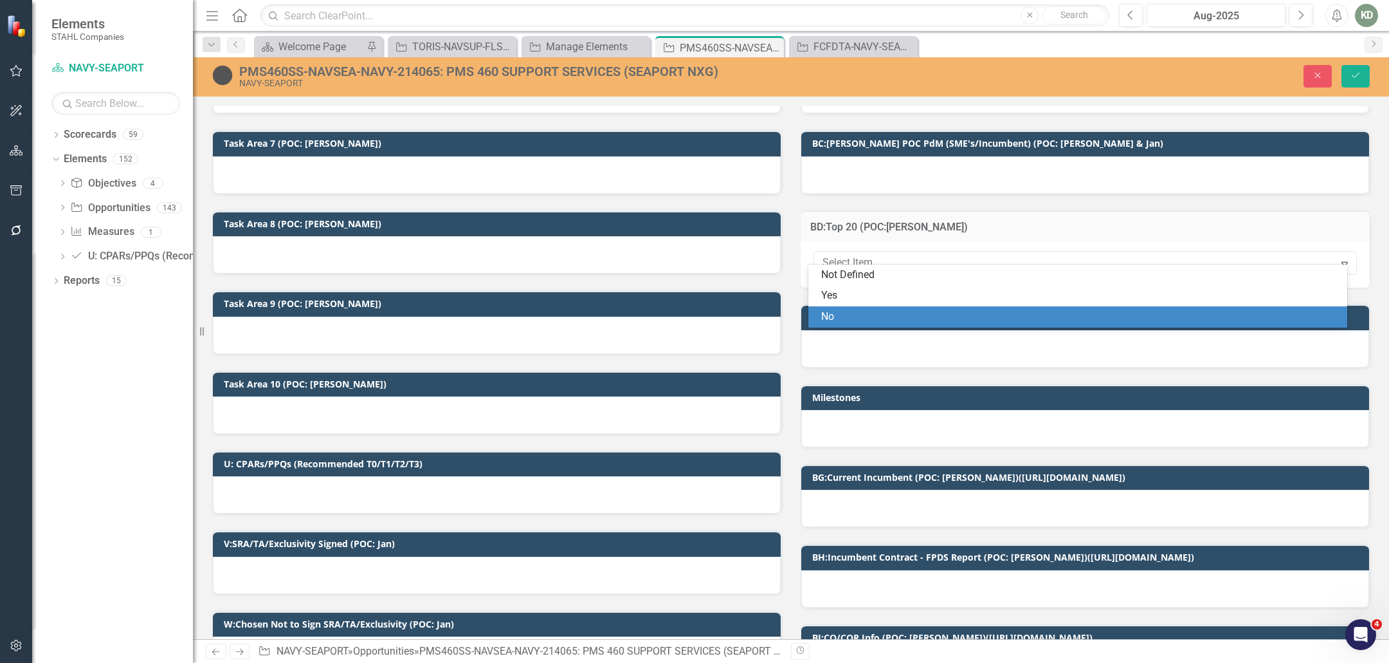
click at [887, 315] on div "No" at bounding box center [1080, 316] width 518 height 15
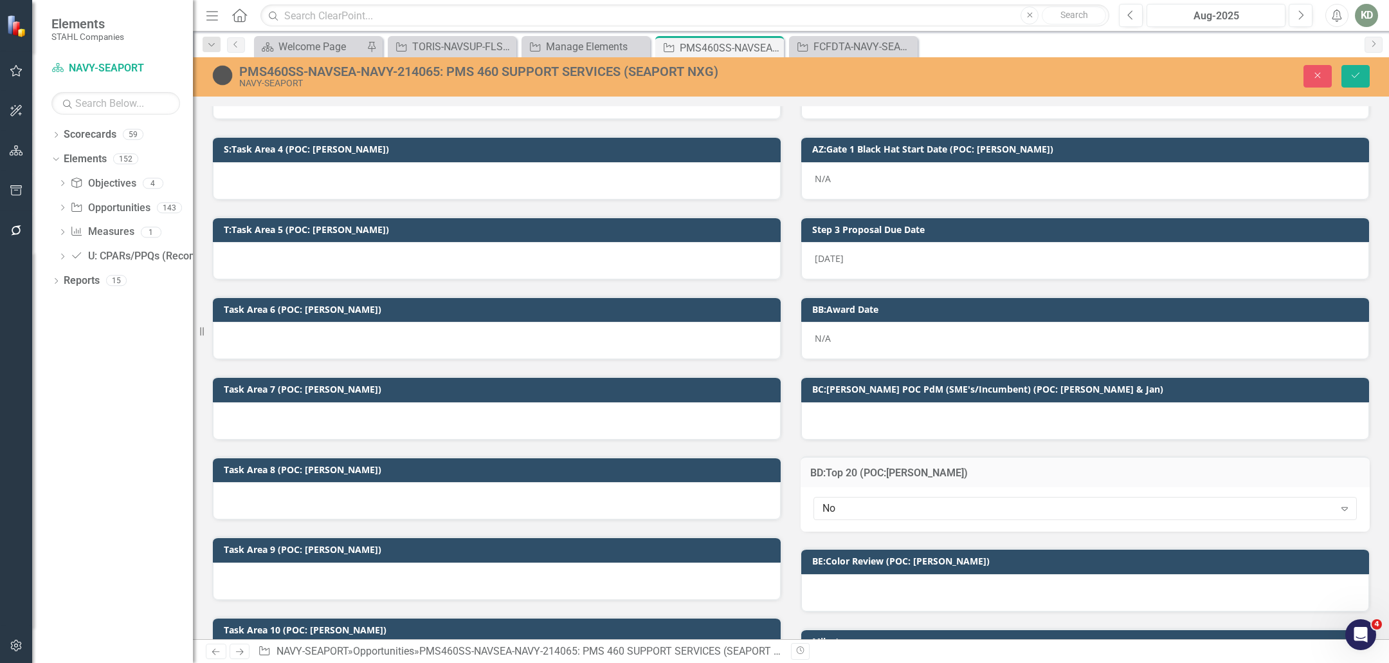
scroll to position [801, 0]
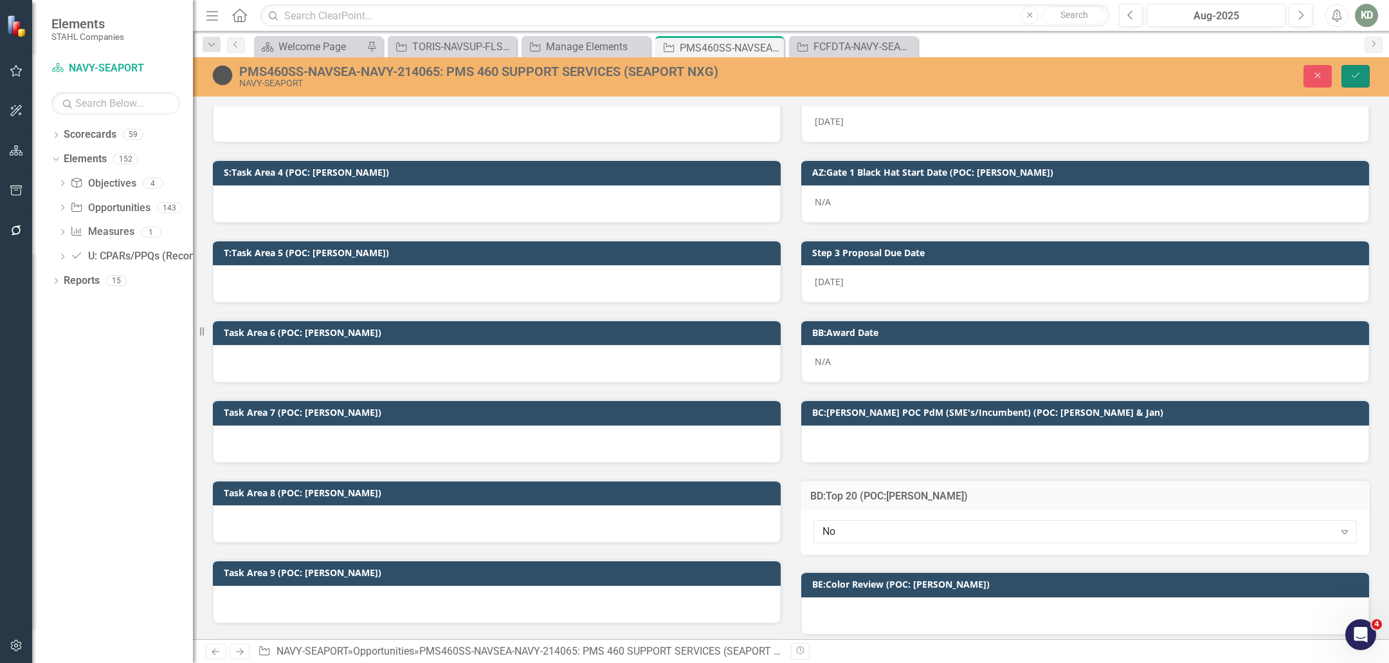
click at [1358, 74] on icon "submit" at bounding box center [1356, 75] width 8 height 5
